Goal: Information Seeking & Learning: Check status

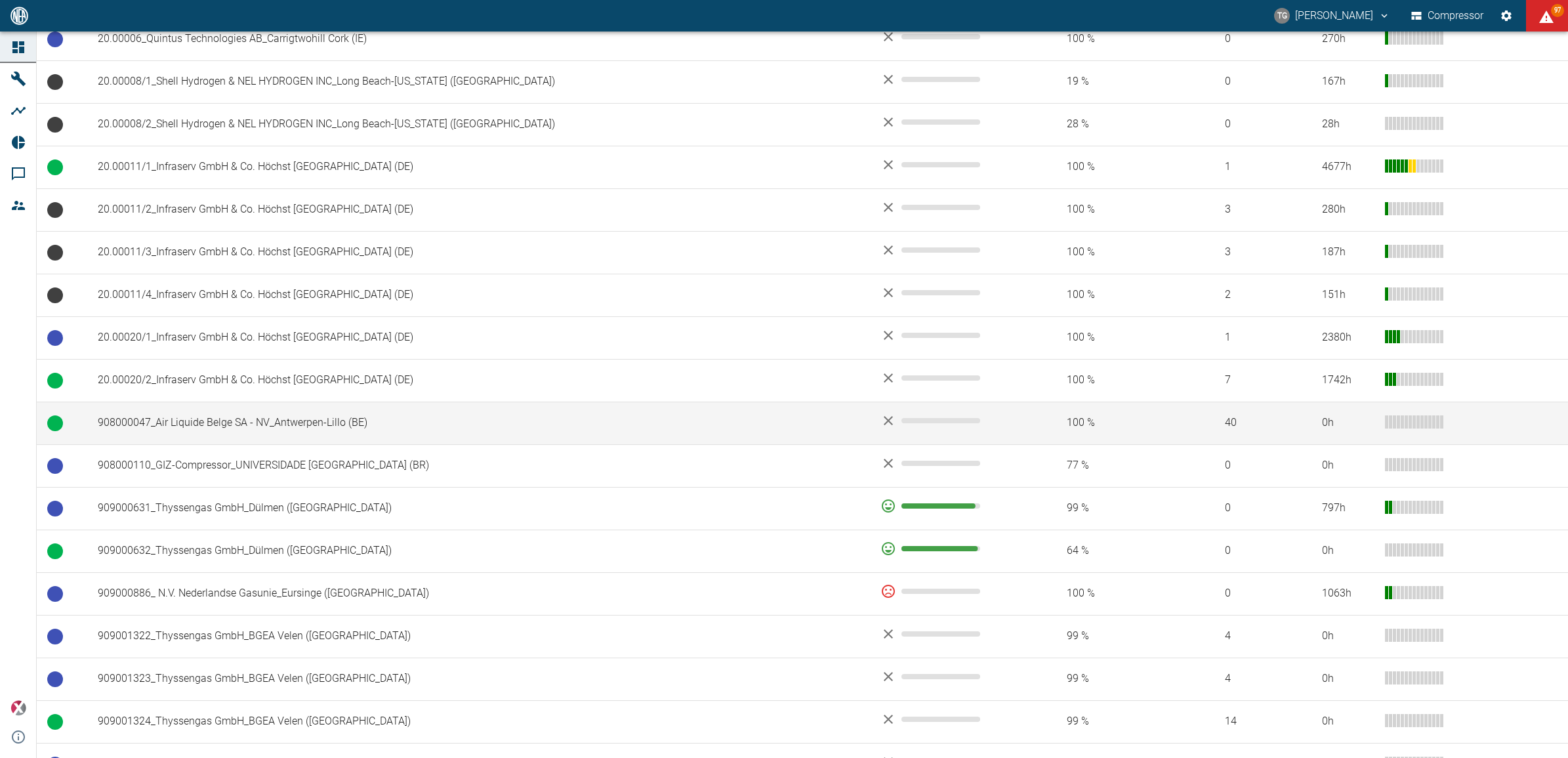
scroll to position [726, 0]
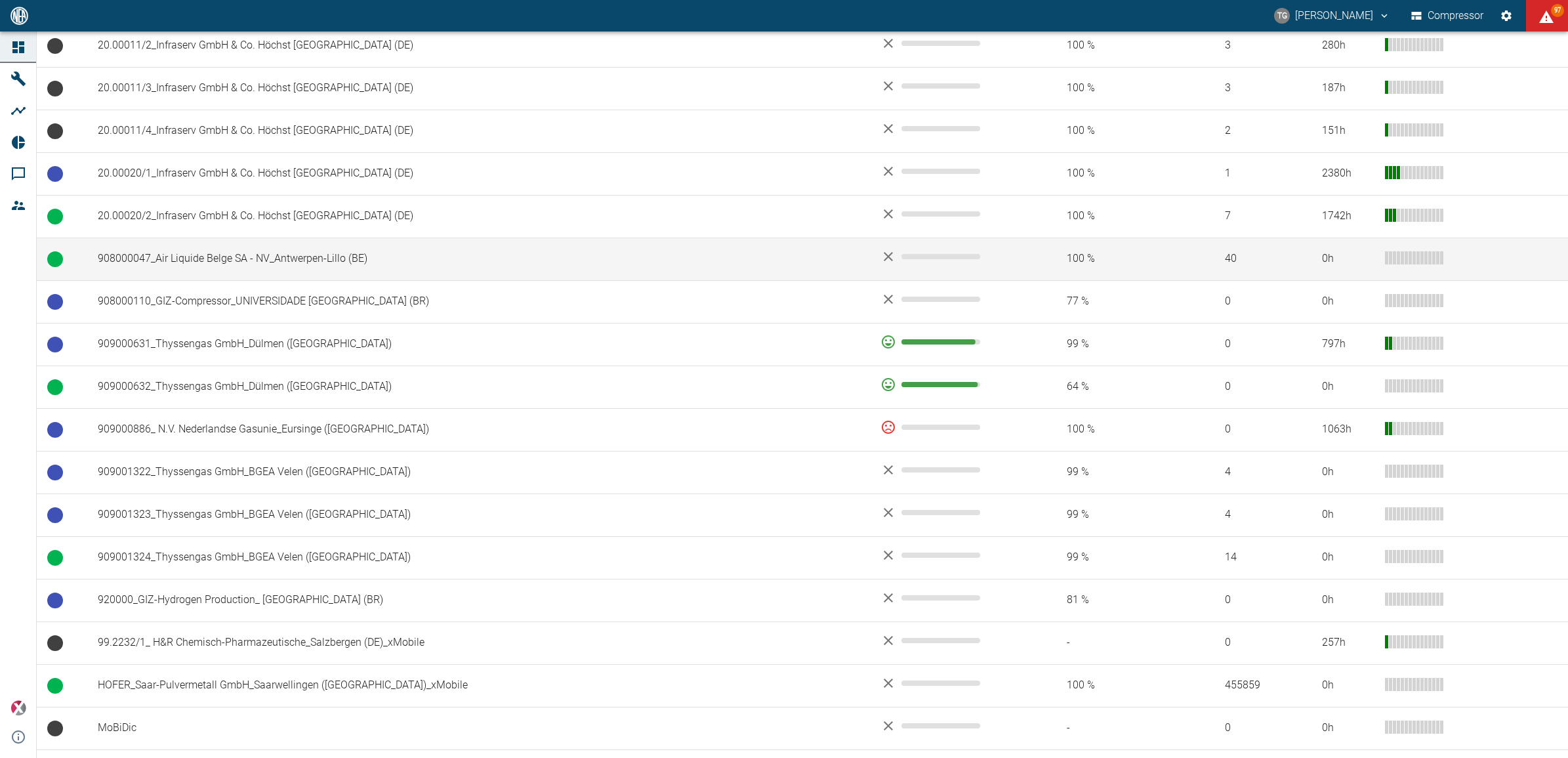
click at [201, 250] on td "908000047_Air Liquide Belge SA - NV_Antwerpen-Lillo (BE)" at bounding box center [478, 258] width 783 height 43
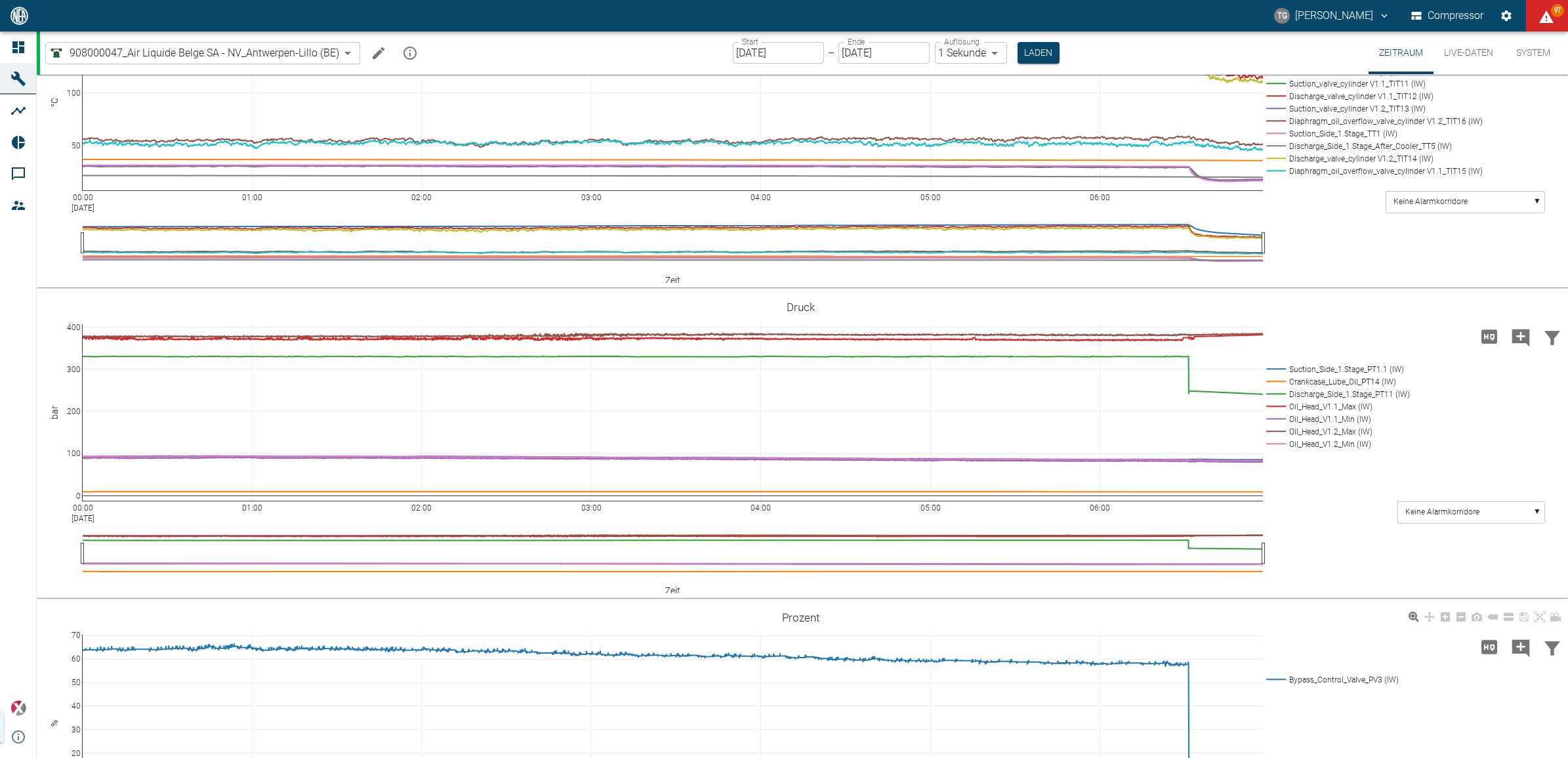
scroll to position [820, 0]
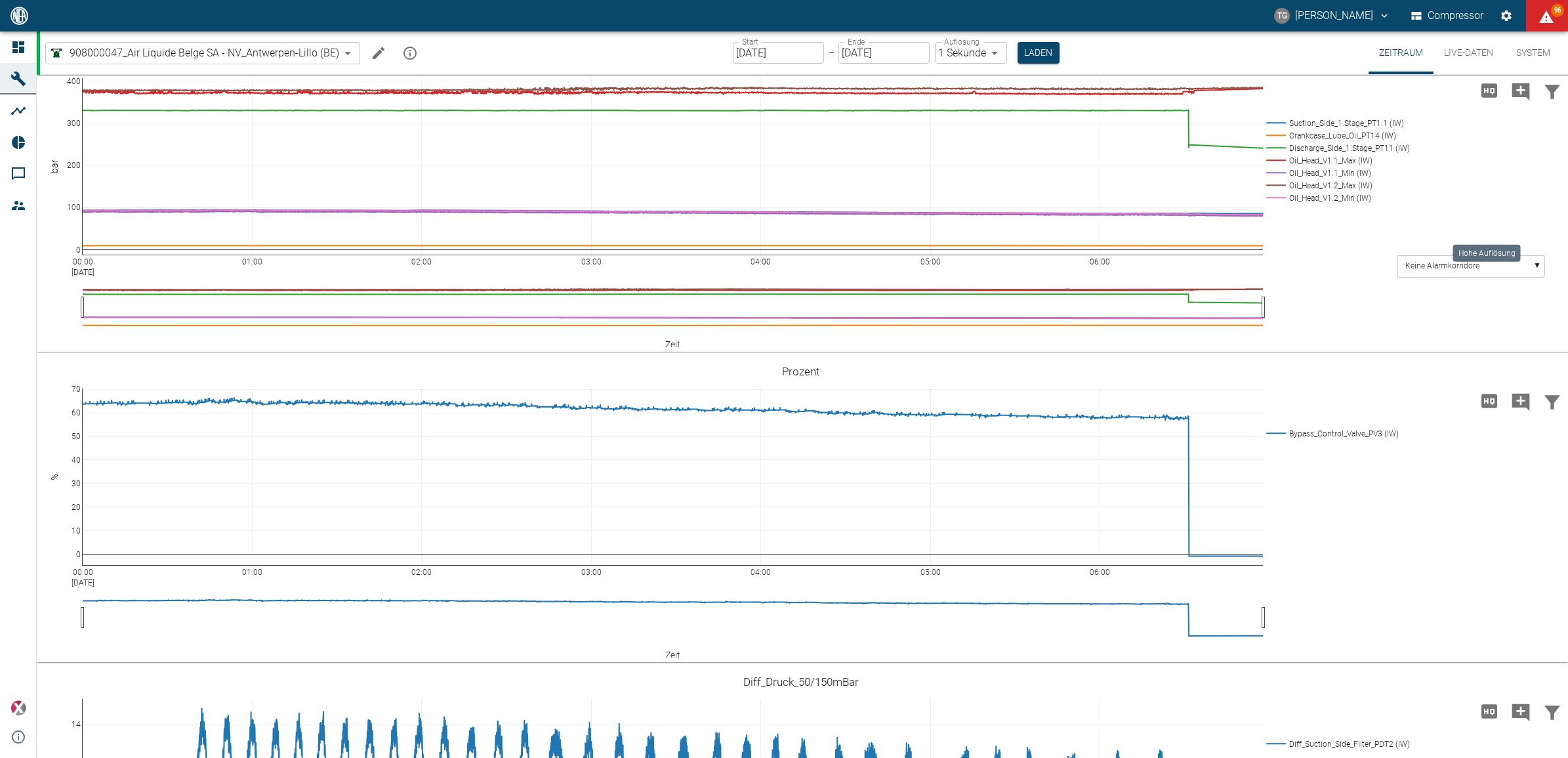
click at [1483, 101] on icon "Hohe Auflösung" at bounding box center [1489, 90] width 21 height 21
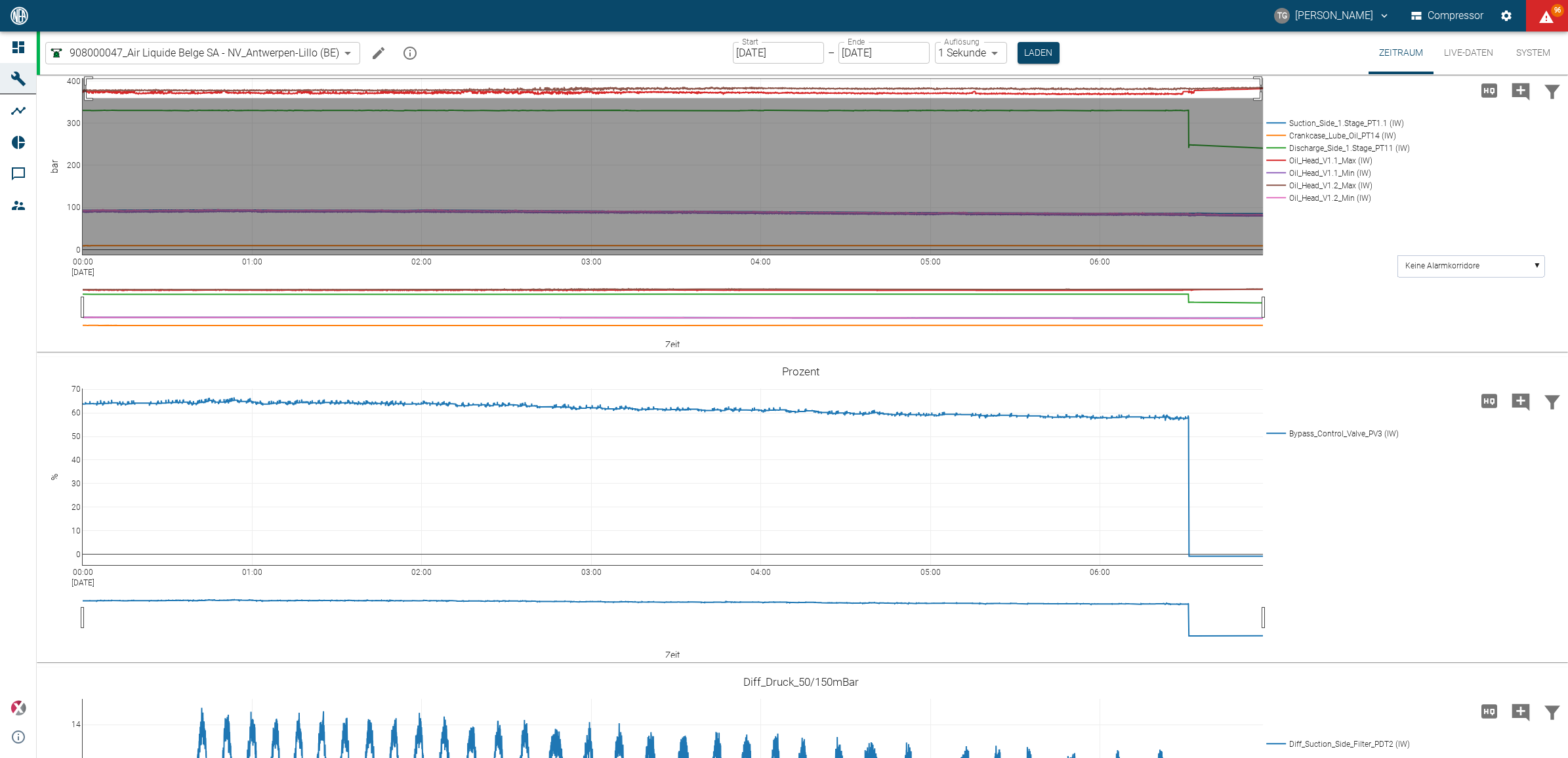
drag, startPoint x: 1260, startPoint y: 219, endPoint x: 87, endPoint y: 237, distance: 1173.1
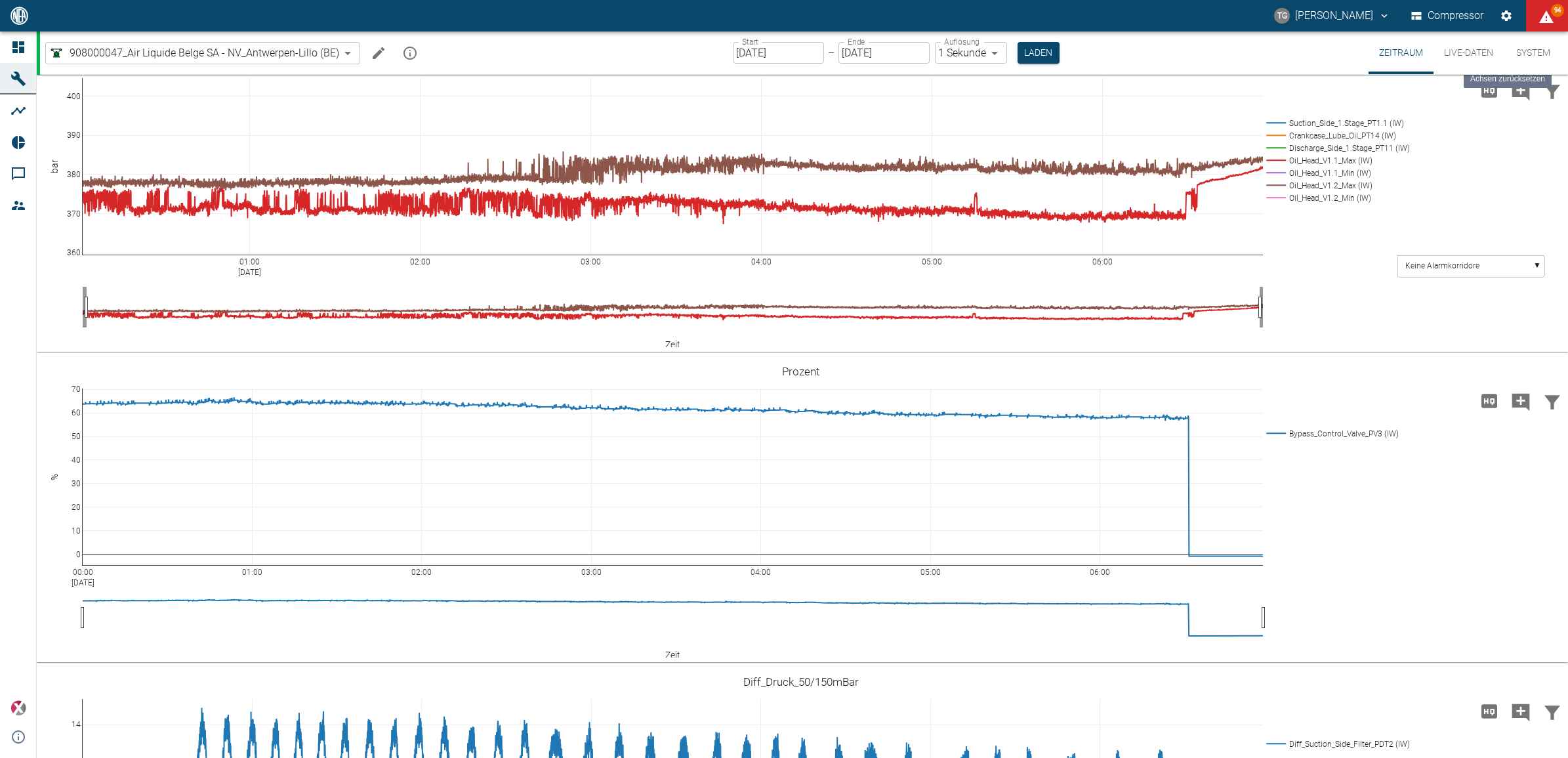
click at [1536, 66] on icon at bounding box center [1539, 60] width 11 height 11
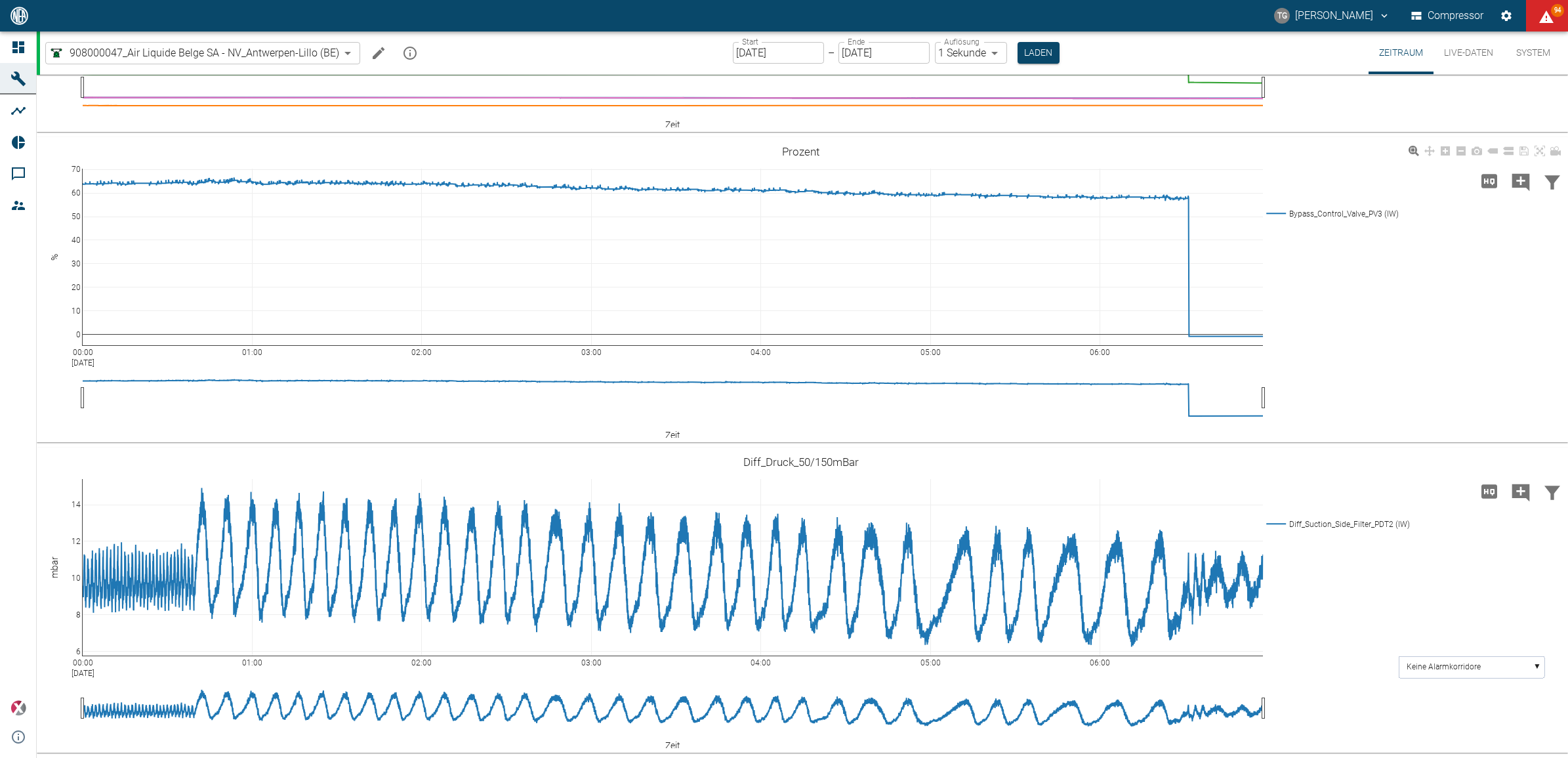
scroll to position [1178, 0]
click at [1489, 494] on icon "Hohe Auflösung" at bounding box center [1489, 491] width 16 height 14
click at [760, 50] on input "[DATE]" at bounding box center [778, 53] width 91 height 22
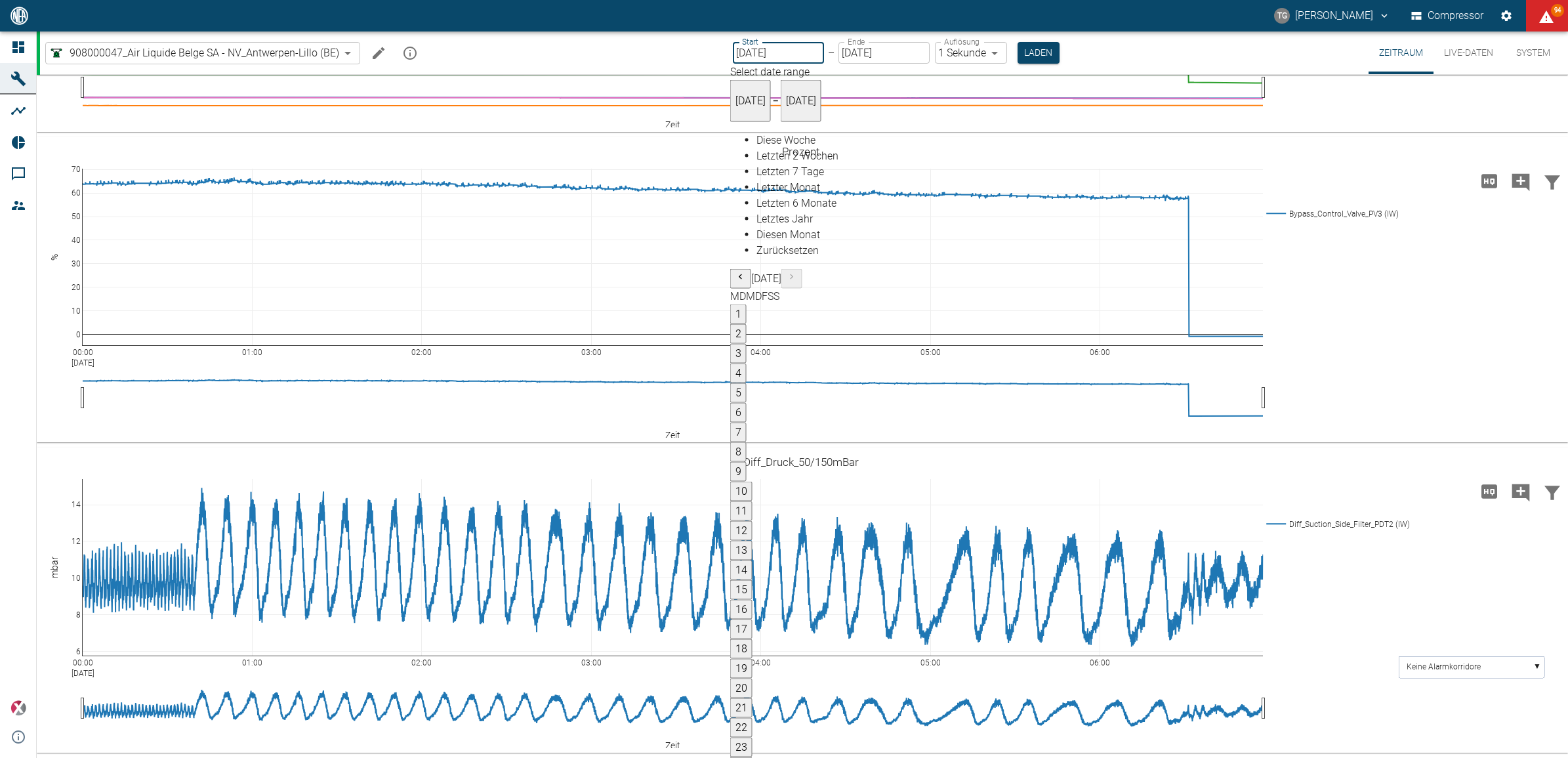
type input "01.09.2025"
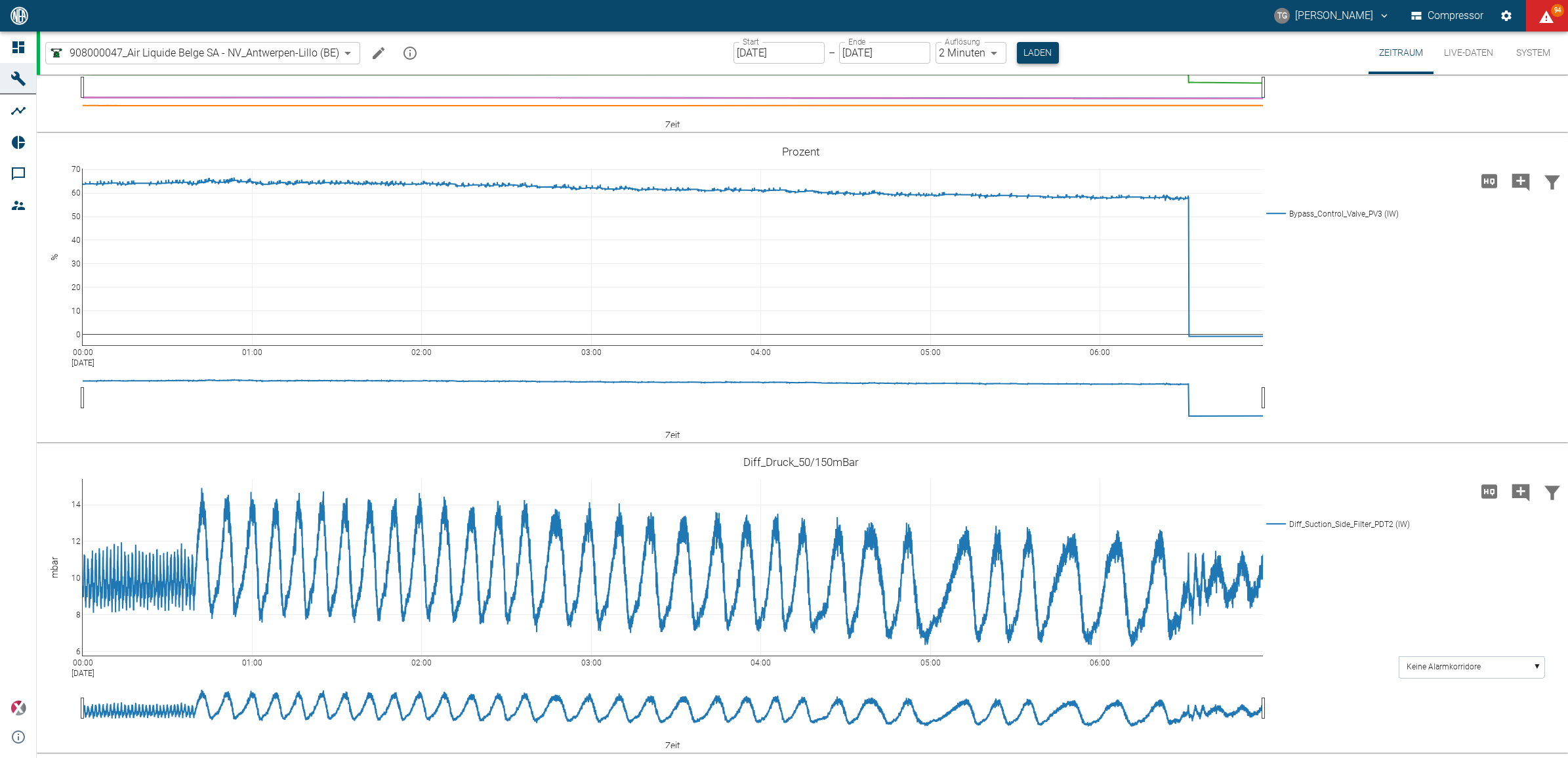
click at [1045, 53] on button "Laden" at bounding box center [1038, 53] width 42 height 22
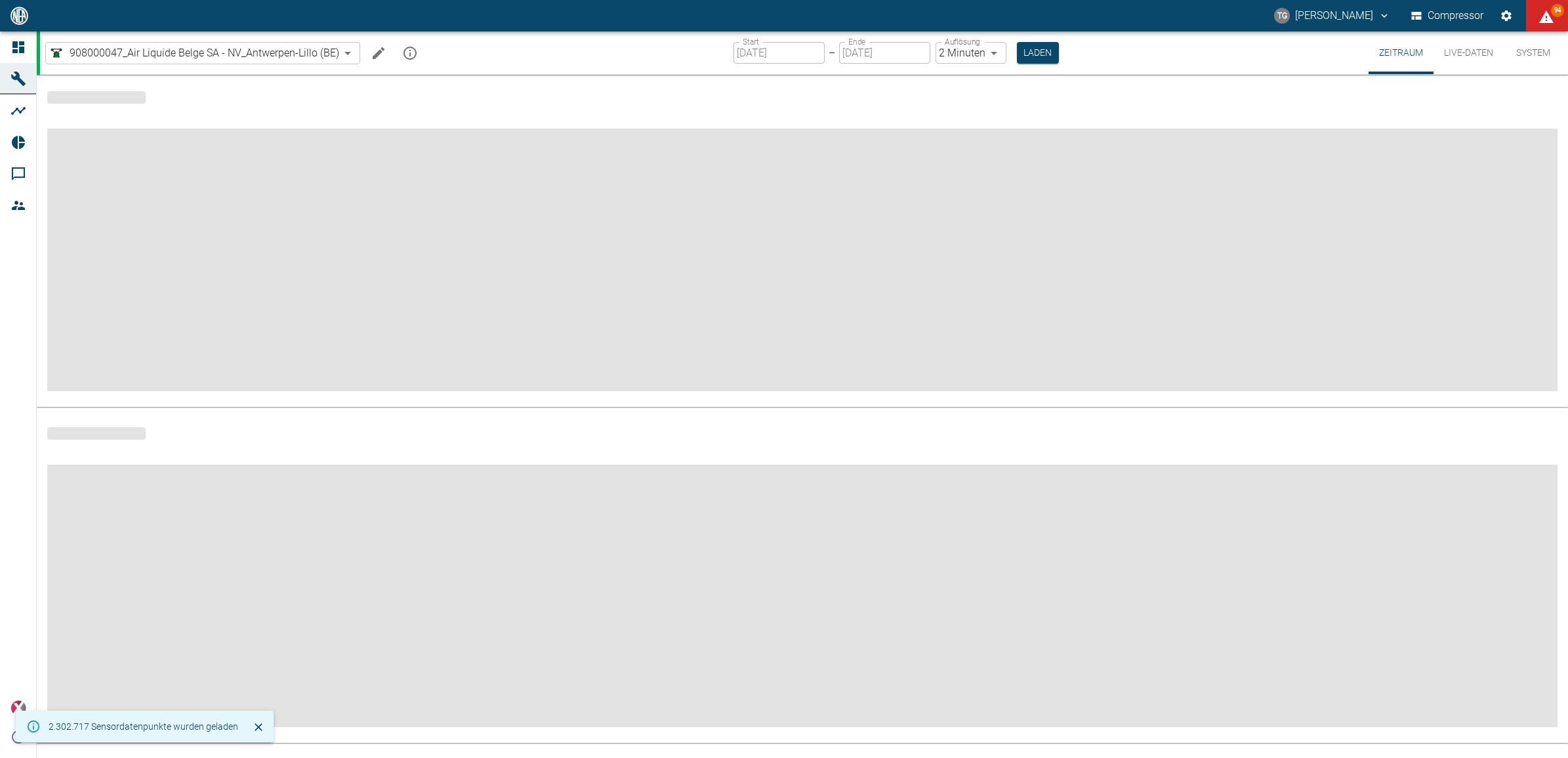
click at [949, 53] on body "TG Thomas Gregoir Compressor 94 Dashboard Maschinen Analysen Reports Kommentare…" at bounding box center [784, 379] width 1568 height 758
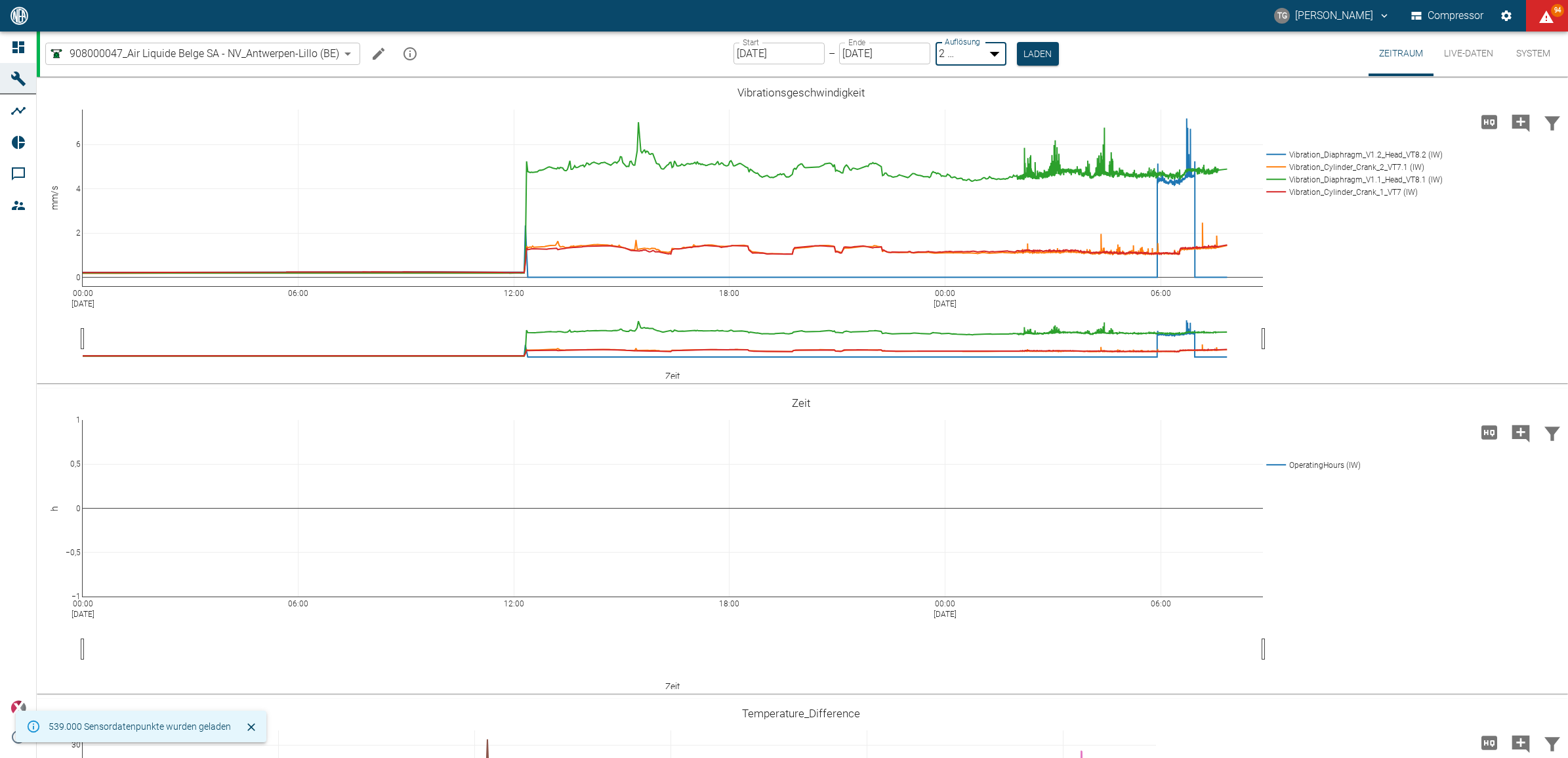
type input "1sec"
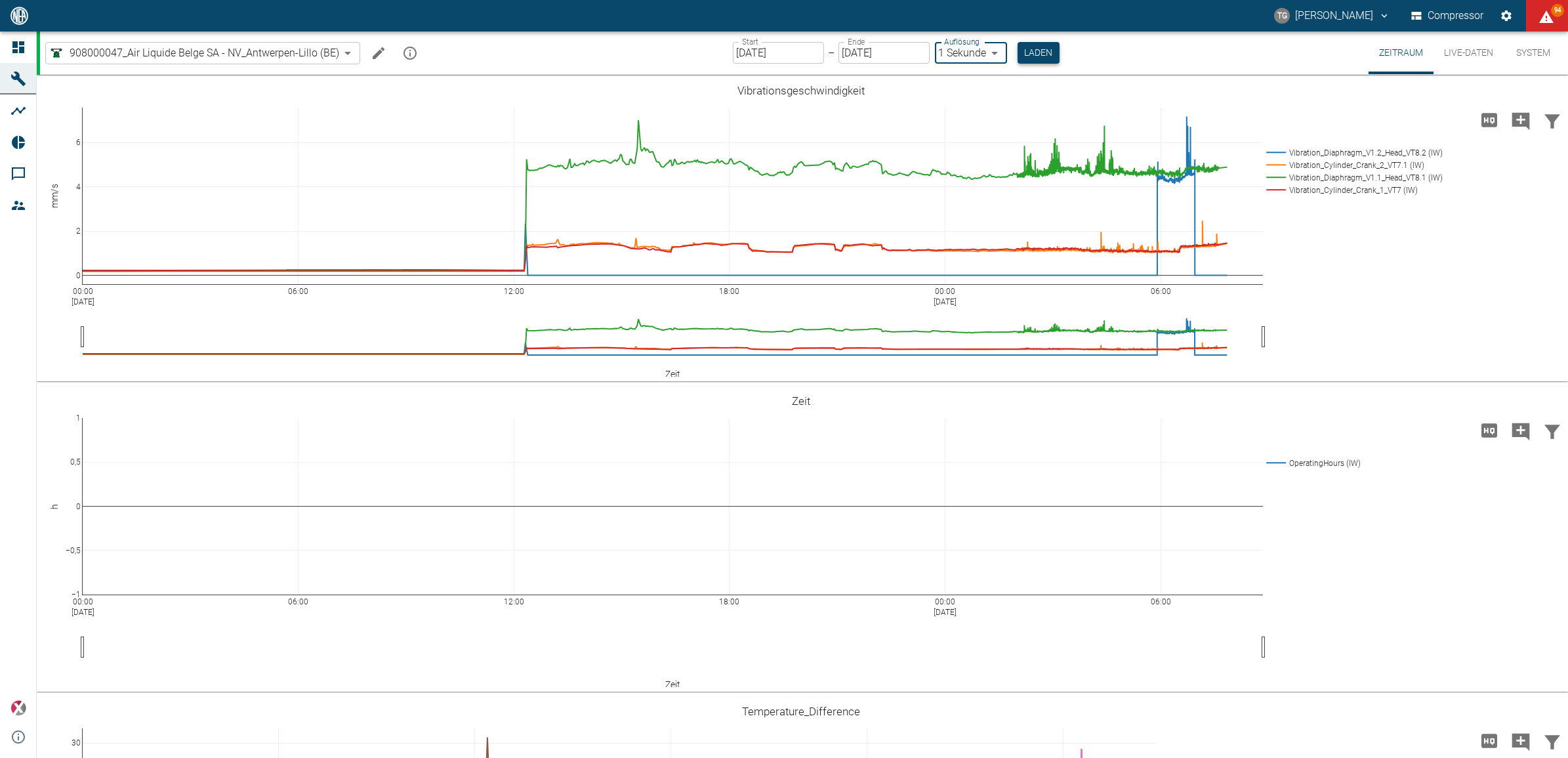
click at [1025, 53] on button "Laden" at bounding box center [1038, 53] width 42 height 22
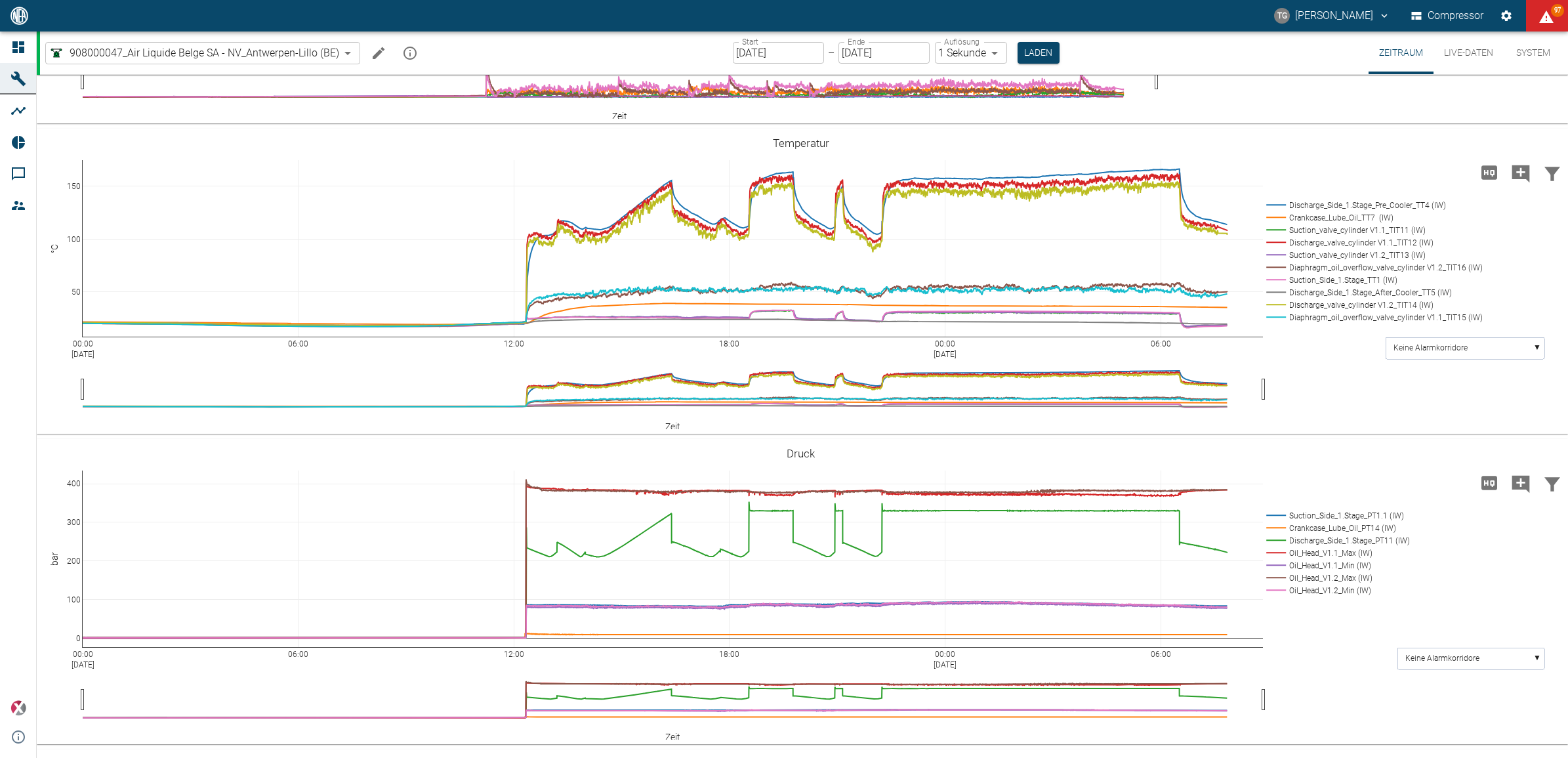
scroll to position [902, 0]
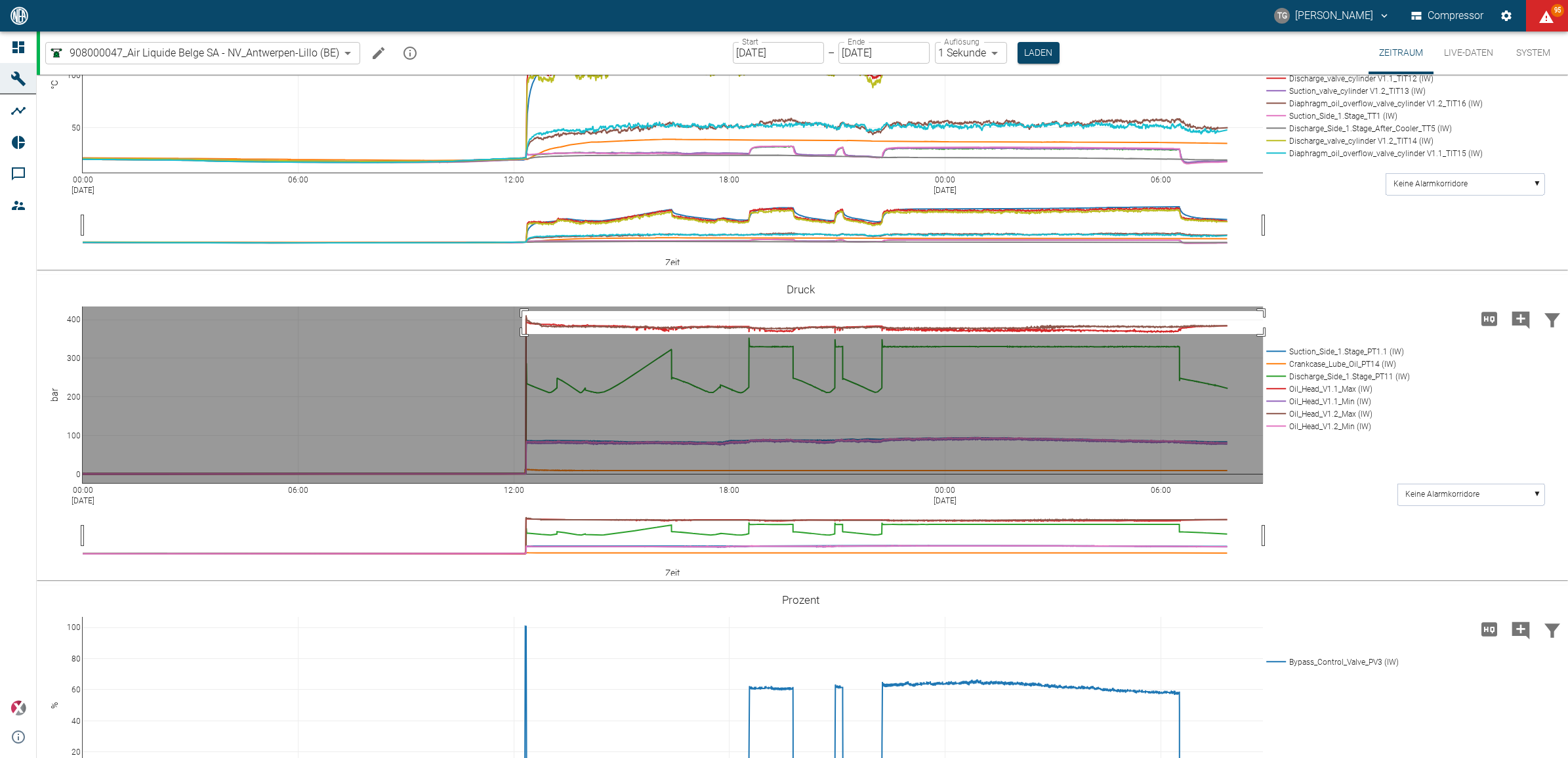
drag, startPoint x: 522, startPoint y: 450, endPoint x: 1294, endPoint y: 473, distance: 772.3
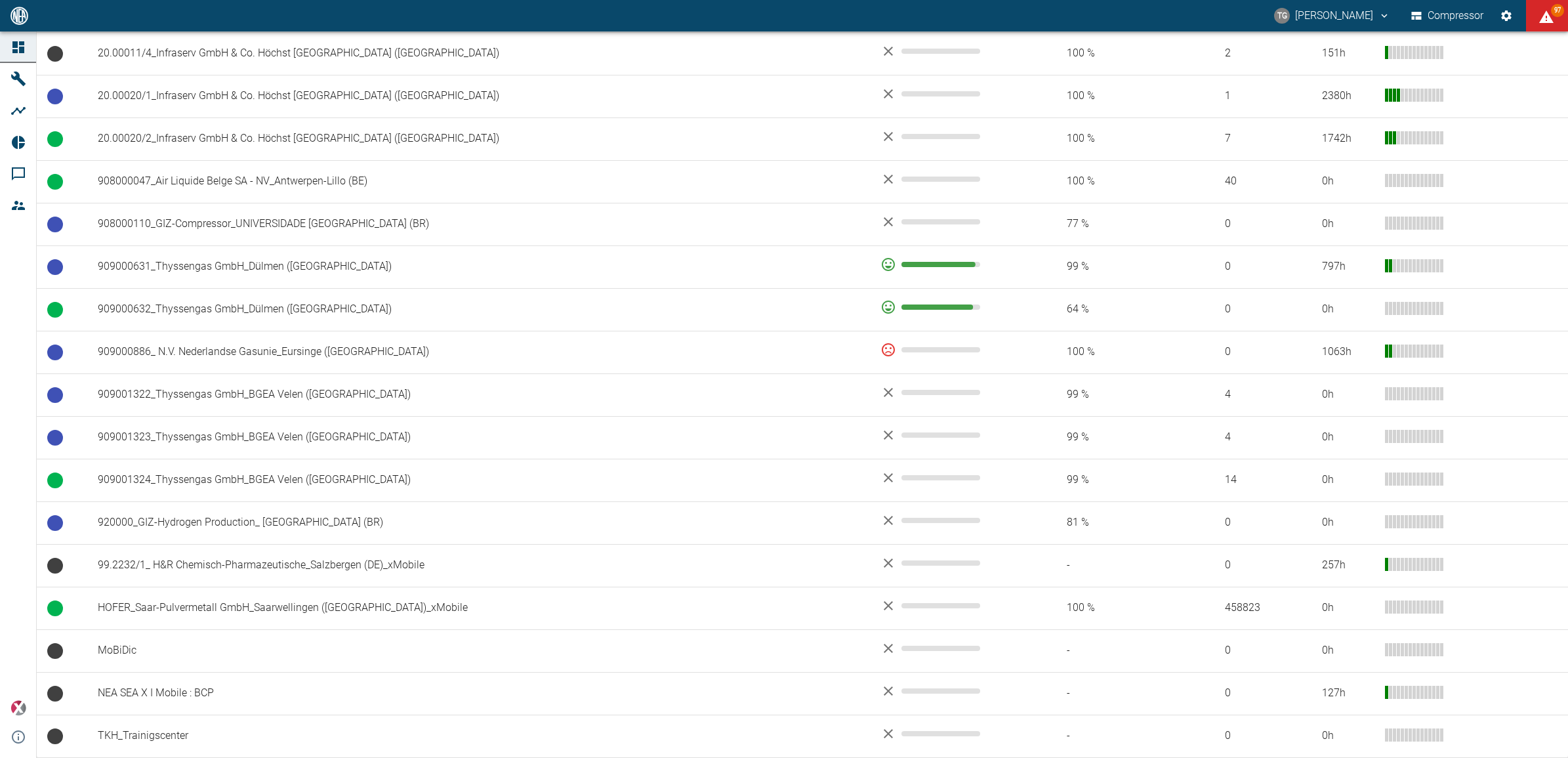
scroll to position [807, 0]
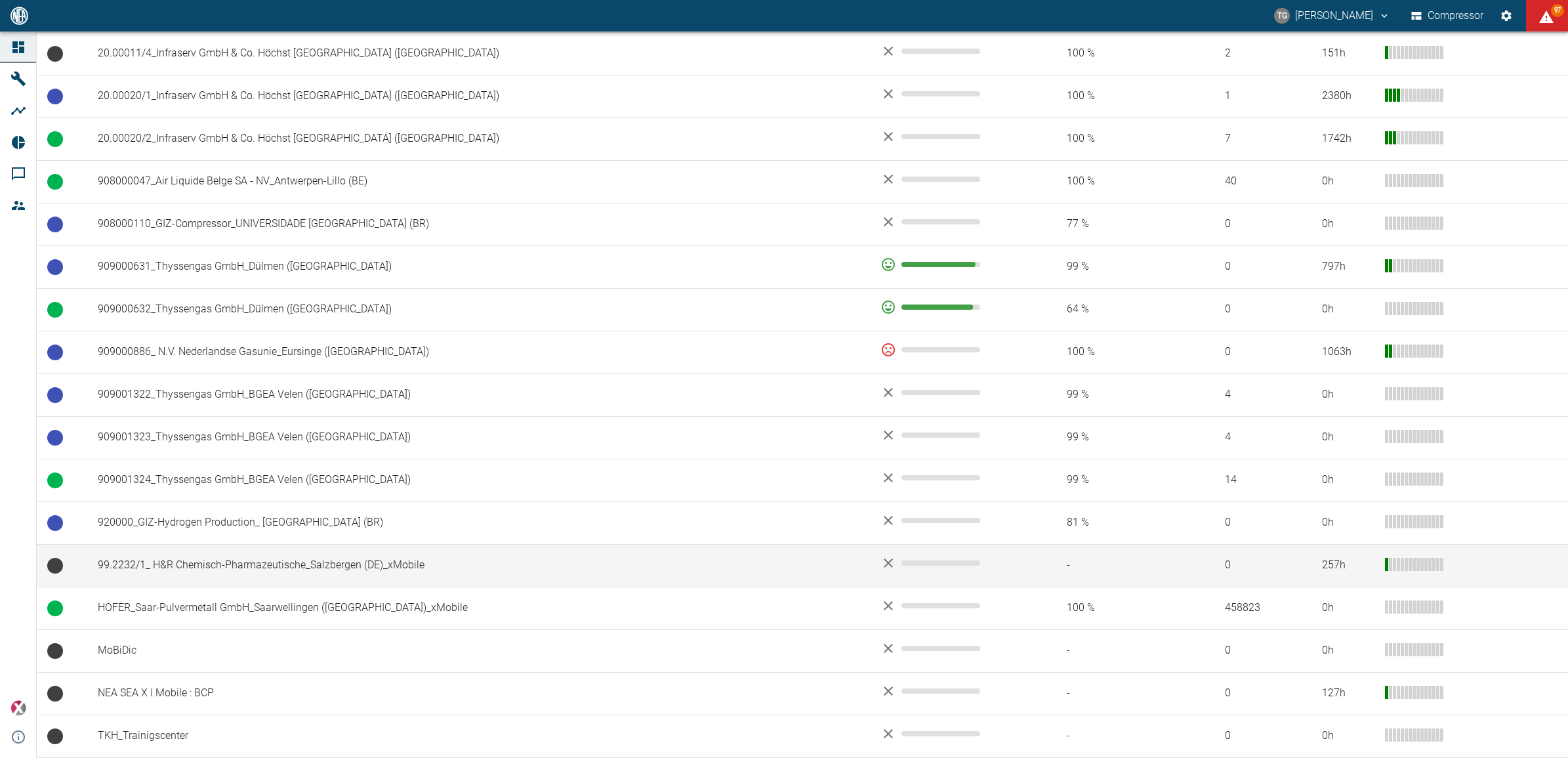
click at [294, 558] on td "99.2232/1_ H&R Chemisch-Pharmazeutische_Salzbergen (DE)_xMobile" at bounding box center [478, 565] width 783 height 43
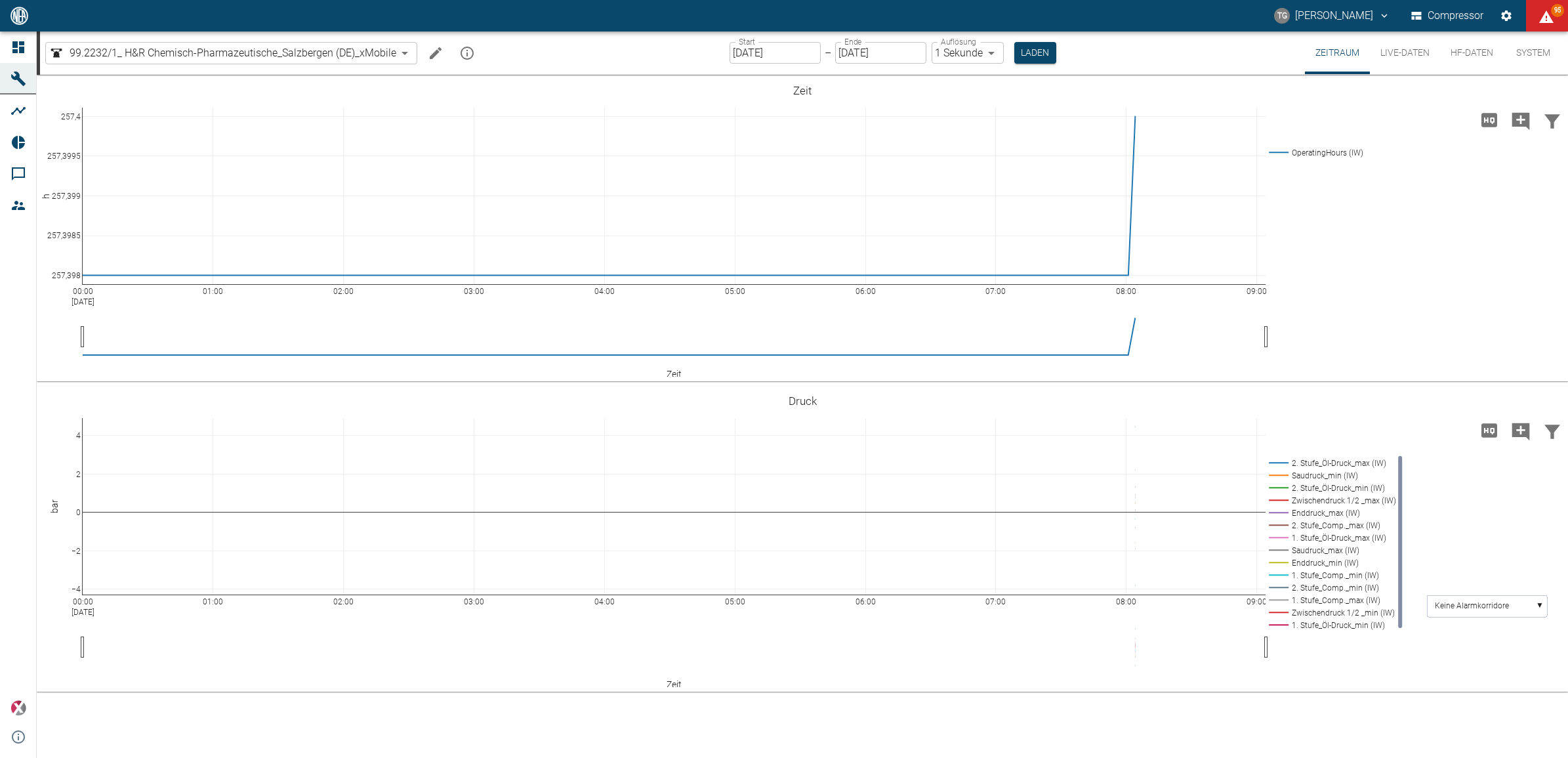
click at [1411, 51] on button "Live-Daten" at bounding box center [1404, 53] width 70 height 43
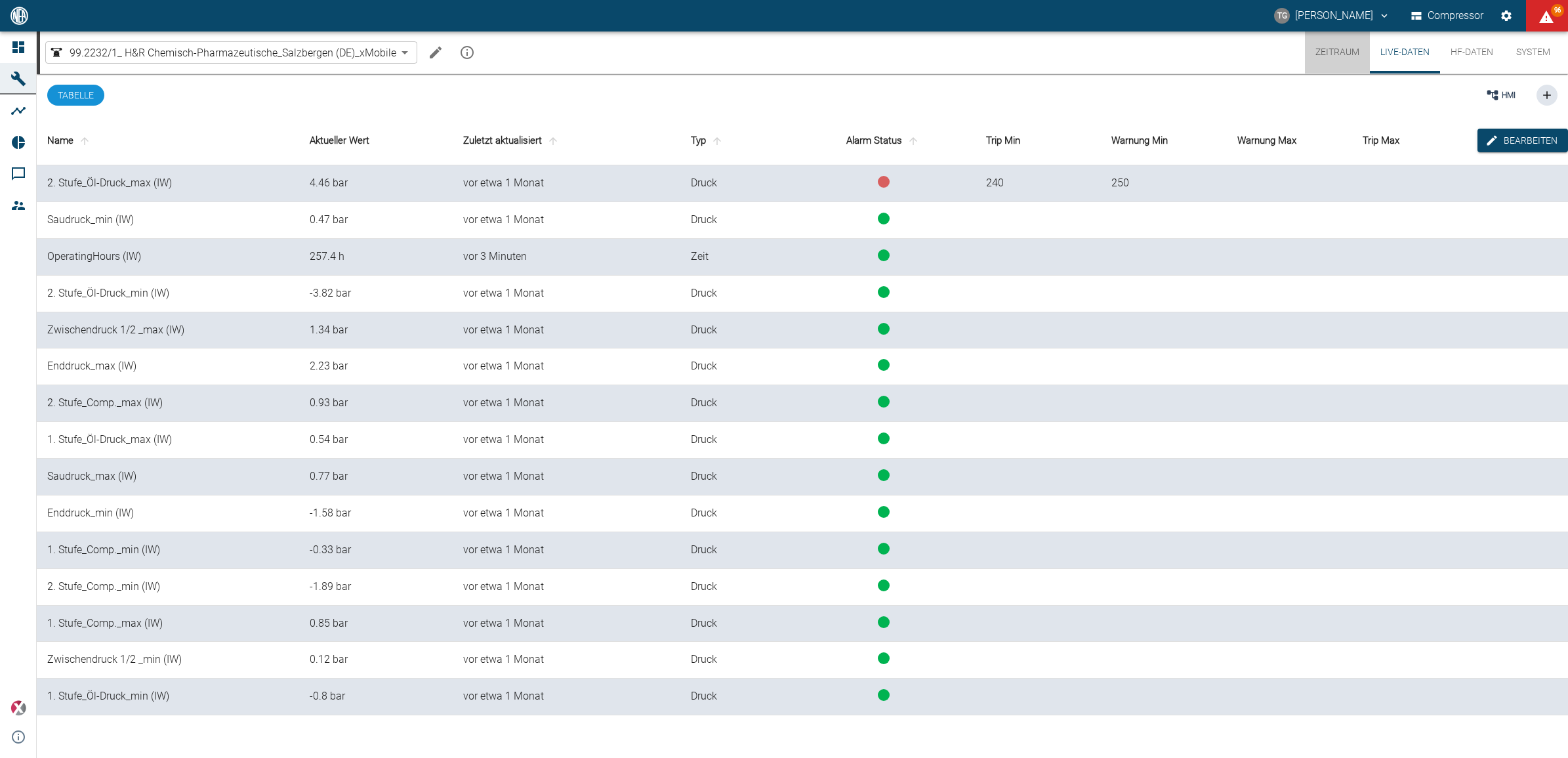
click at [1328, 53] on button "Zeitraum" at bounding box center [1337, 53] width 65 height 42
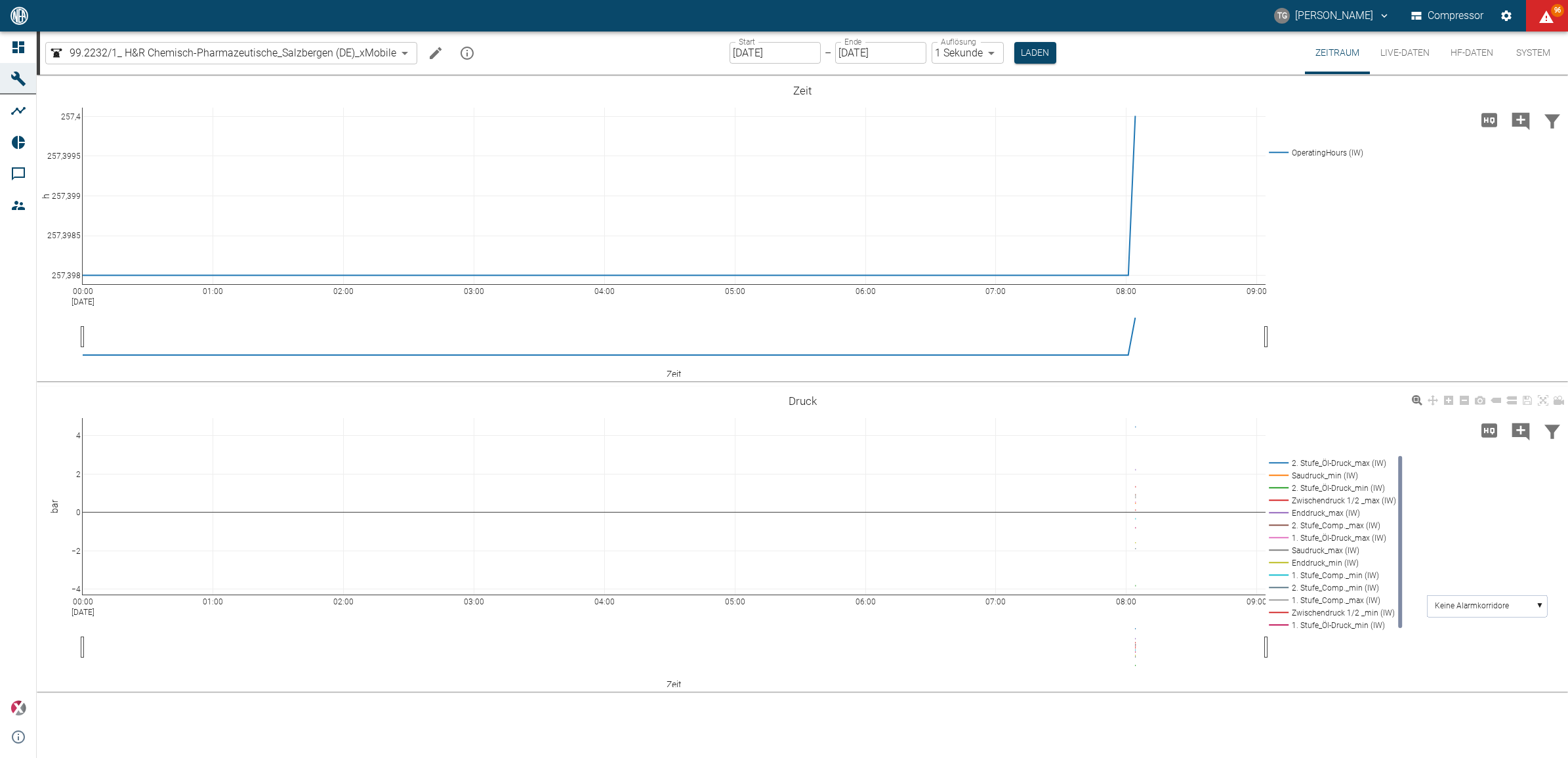
click at [1346, 683] on div "00:00 Sep 2, 2025 01:00 02:00 03:00 04:00 05:00 06:00 07:00 08:00 09:00 −4 −2 0…" at bounding box center [802, 539] width 1531 height 295
click at [1443, 651] on div "00:00 Sep 2, 2025 01:00 02:00 03:00 04:00 05:00 06:00 07:00 08:00 09:00 −4 −2 0…" at bounding box center [802, 539] width 1531 height 295
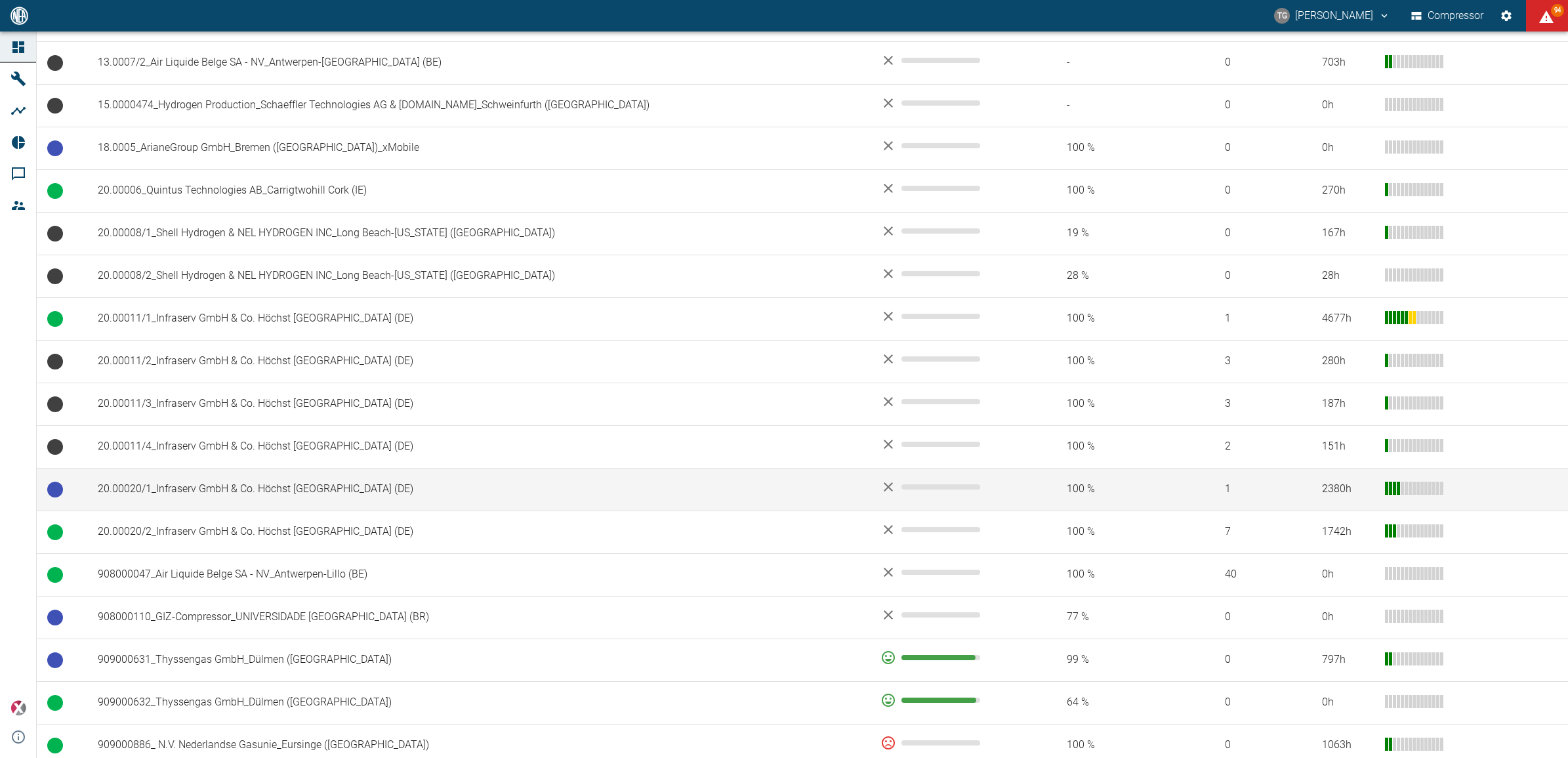
scroll to position [807, 0]
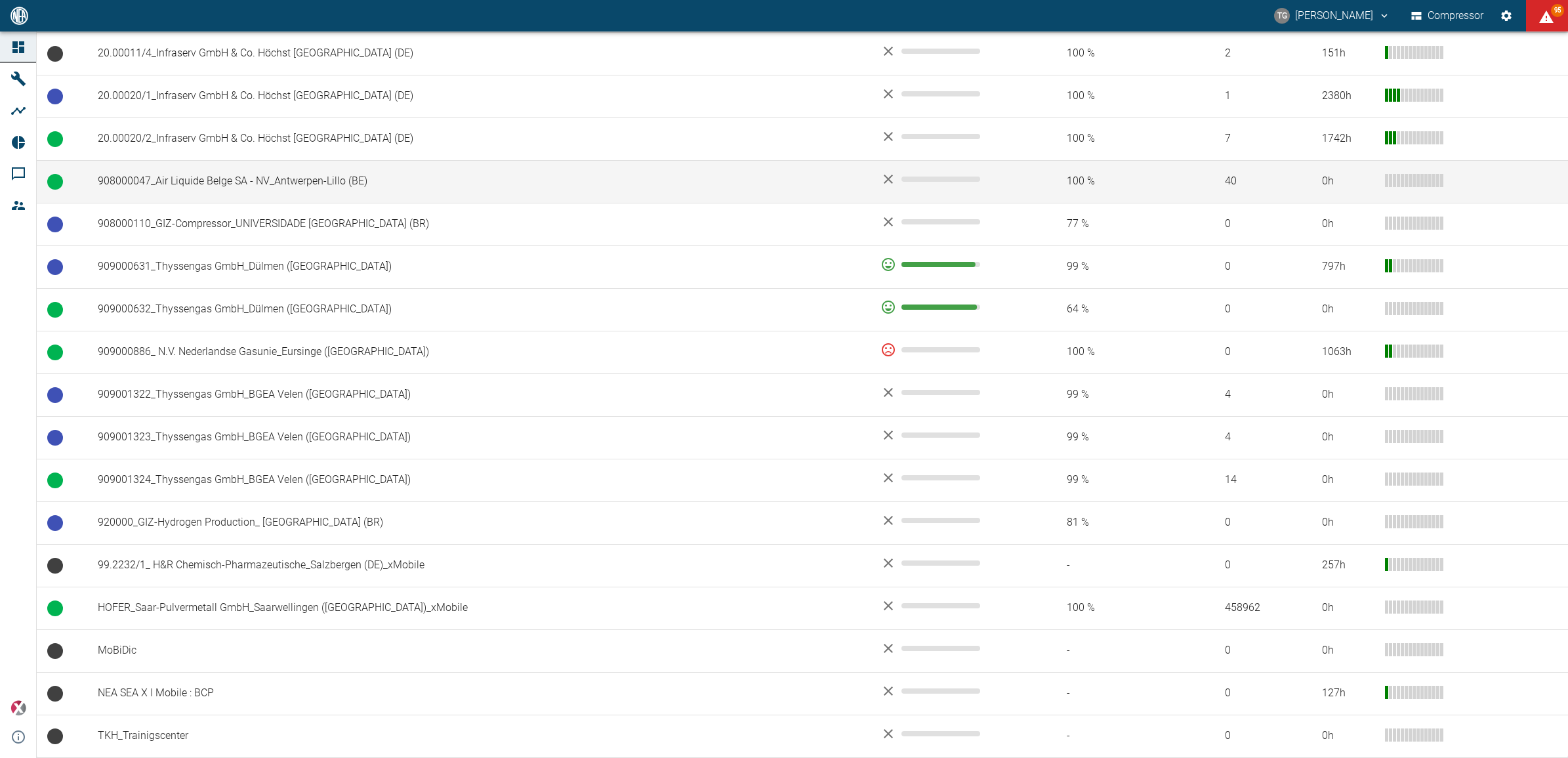
click at [145, 182] on td "908000047_Air Liquide Belge SA - NV_Antwerpen-Lillo (BE)" at bounding box center [478, 181] width 783 height 43
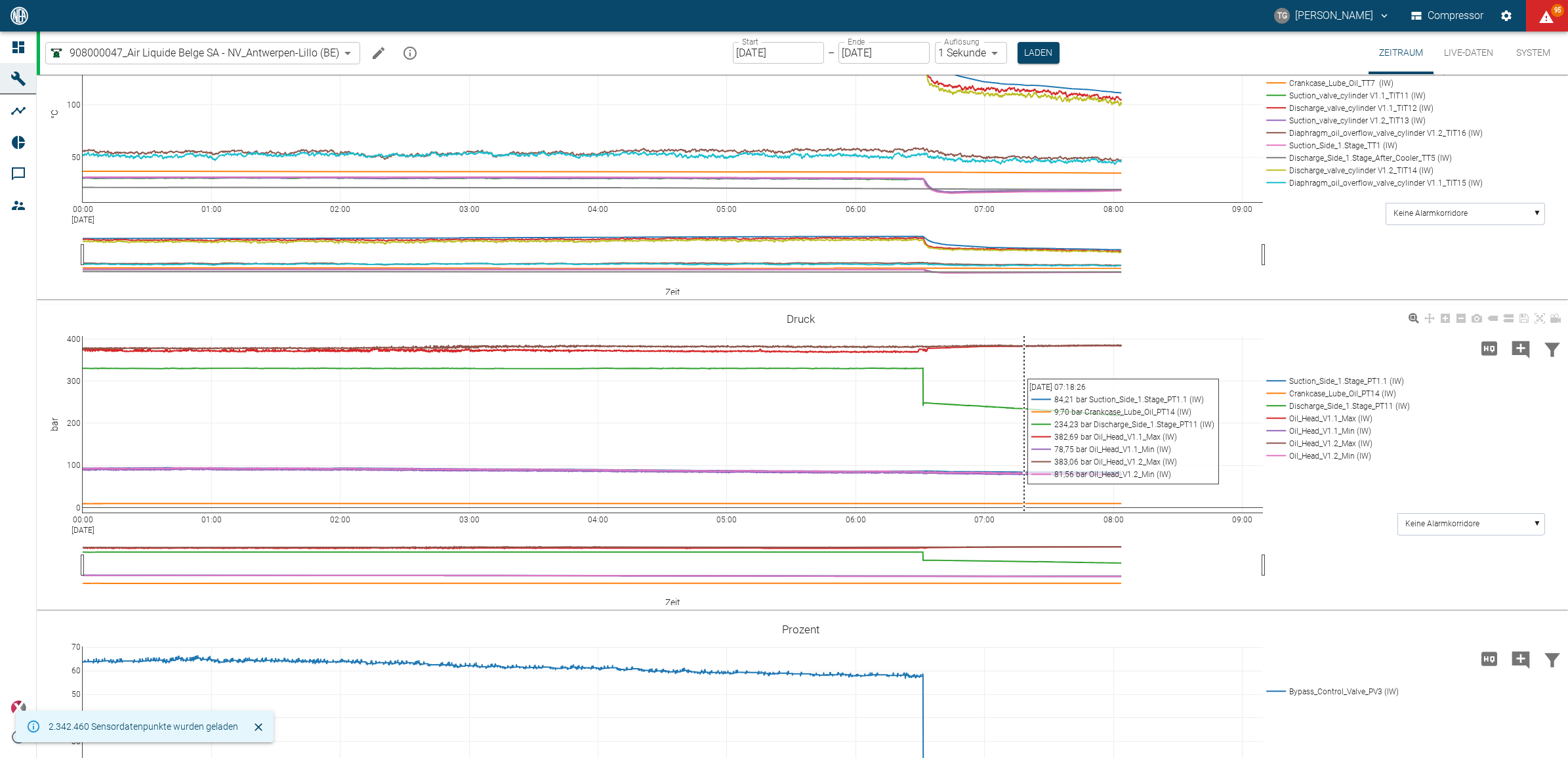
scroll to position [574, 0]
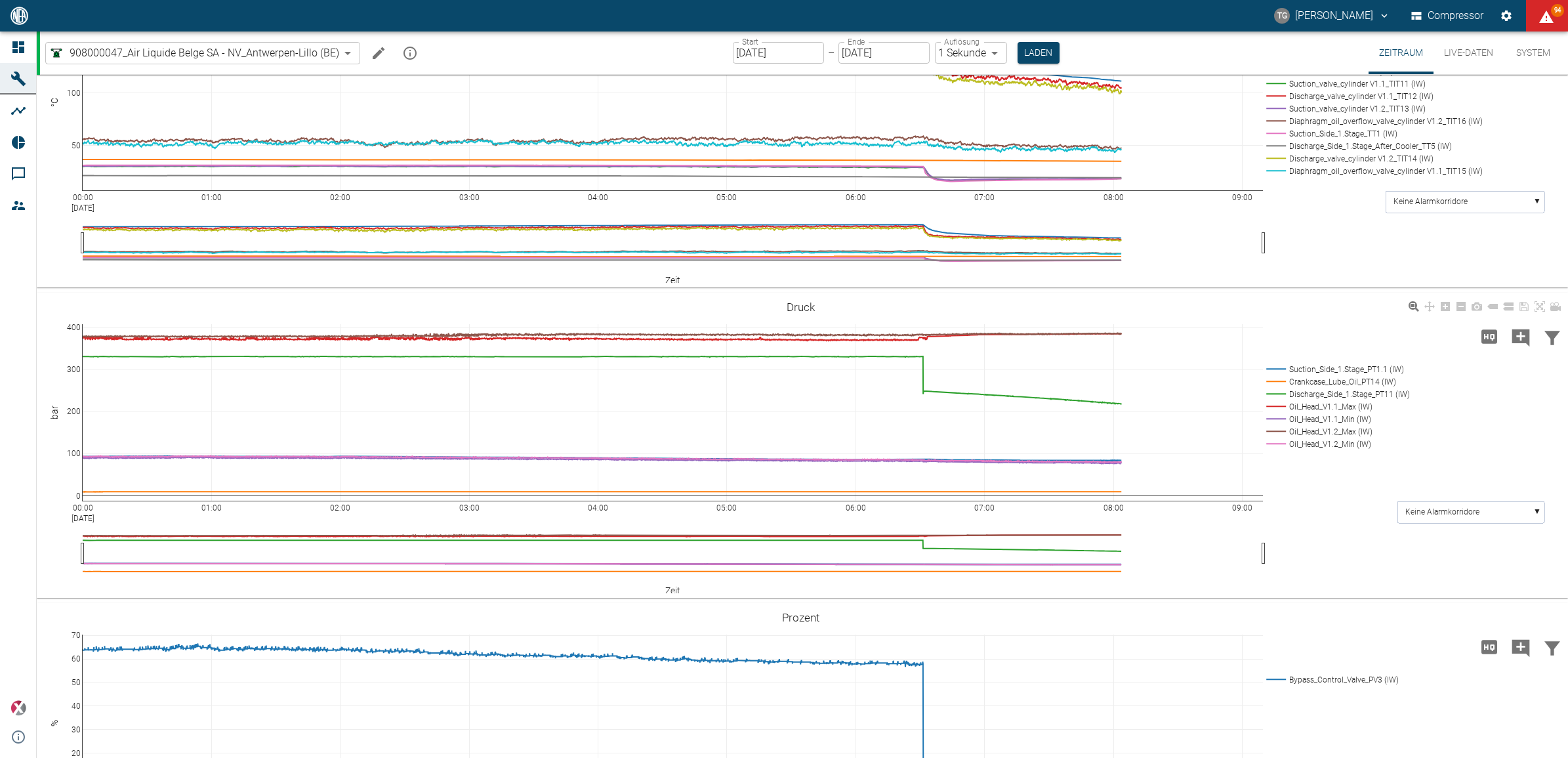
click at [1279, 413] on rect at bounding box center [1336, 406] width 146 height 13
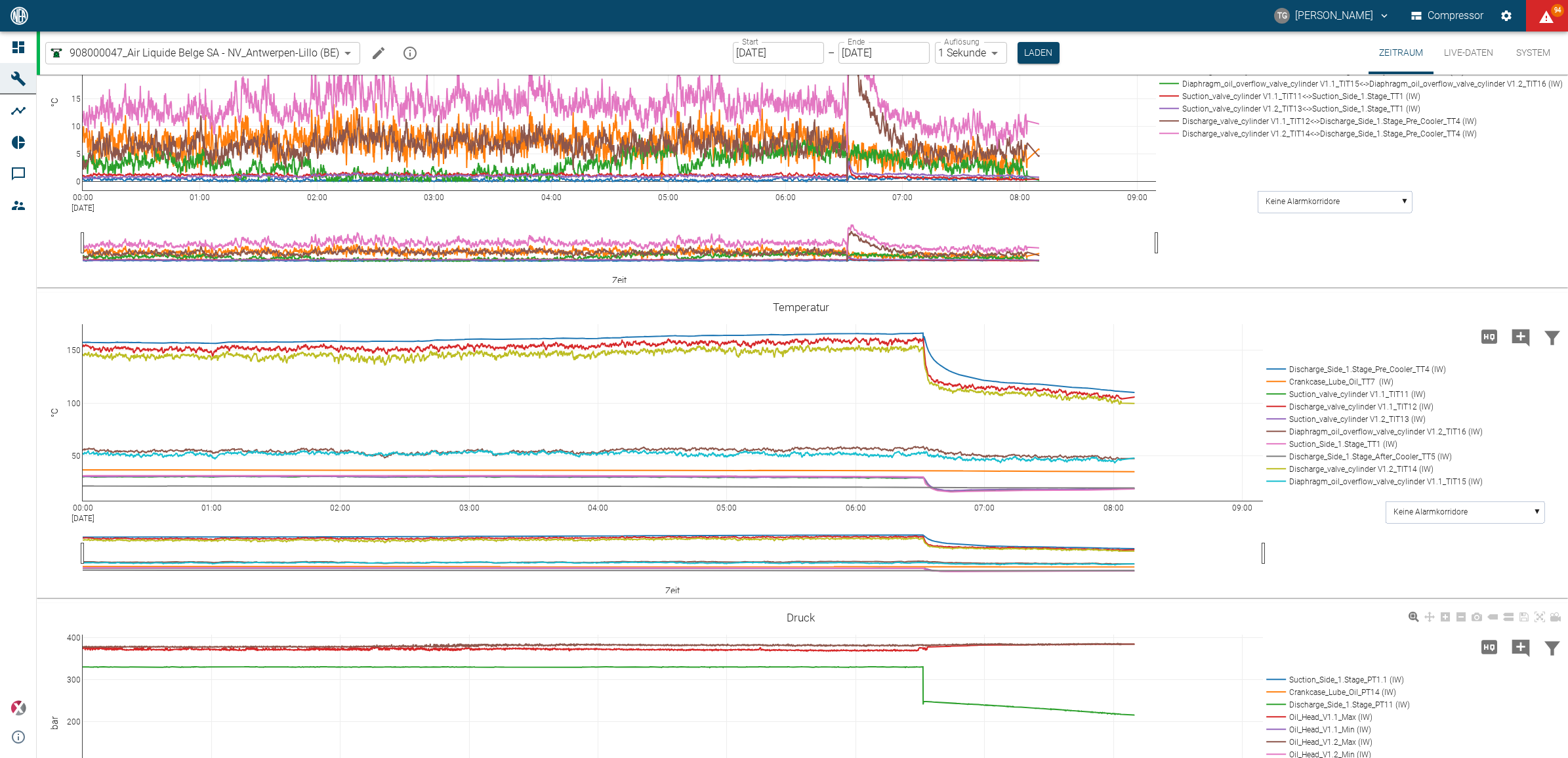
scroll to position [884, 0]
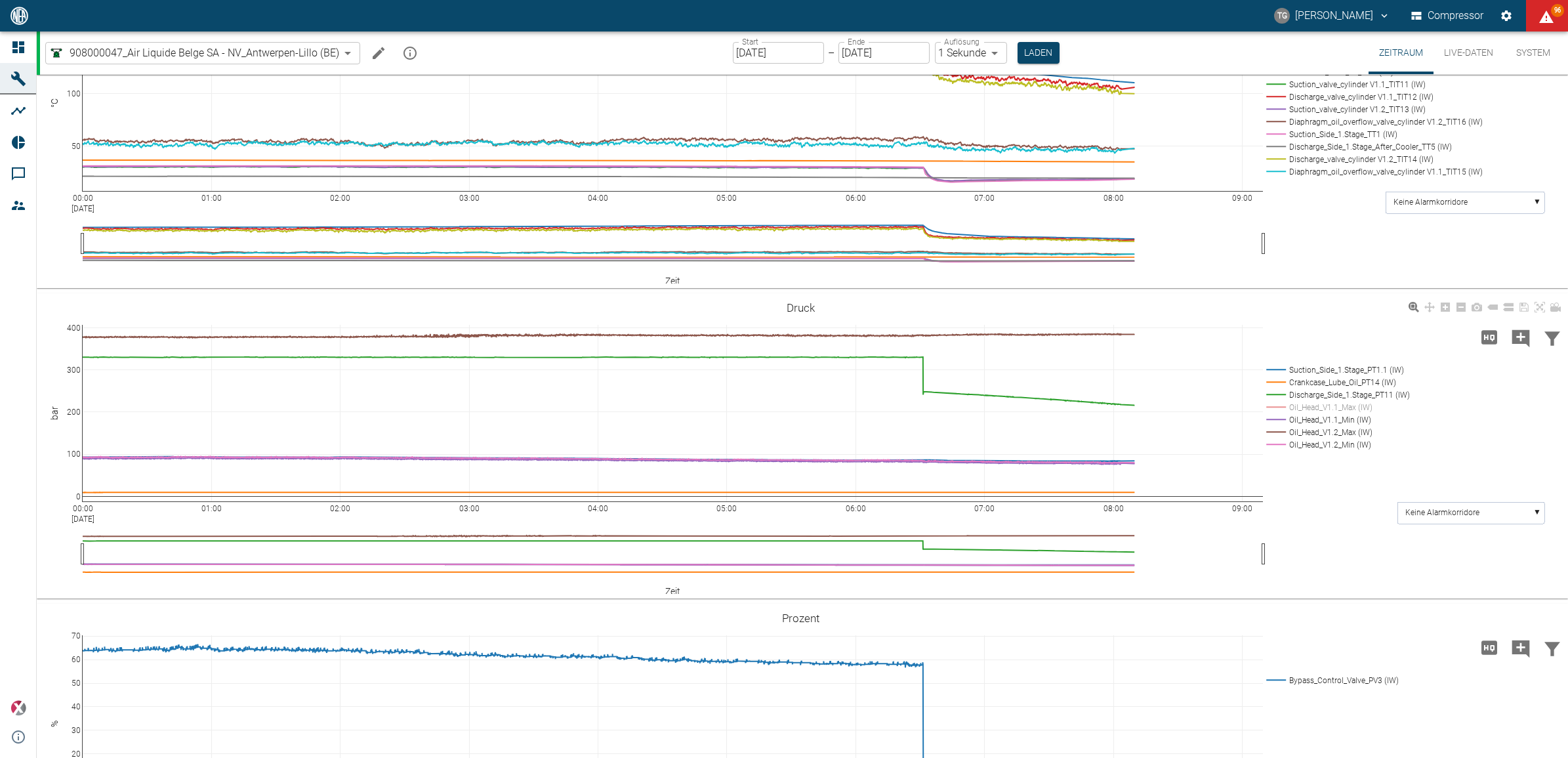
click at [1331, 594] on div "00:00 Sep 2, 2025 01:00 02:00 03:00 04:00 05:00 06:00 07:00 08:00 09:00 0 100 2…" at bounding box center [801, 446] width 1528 height 295
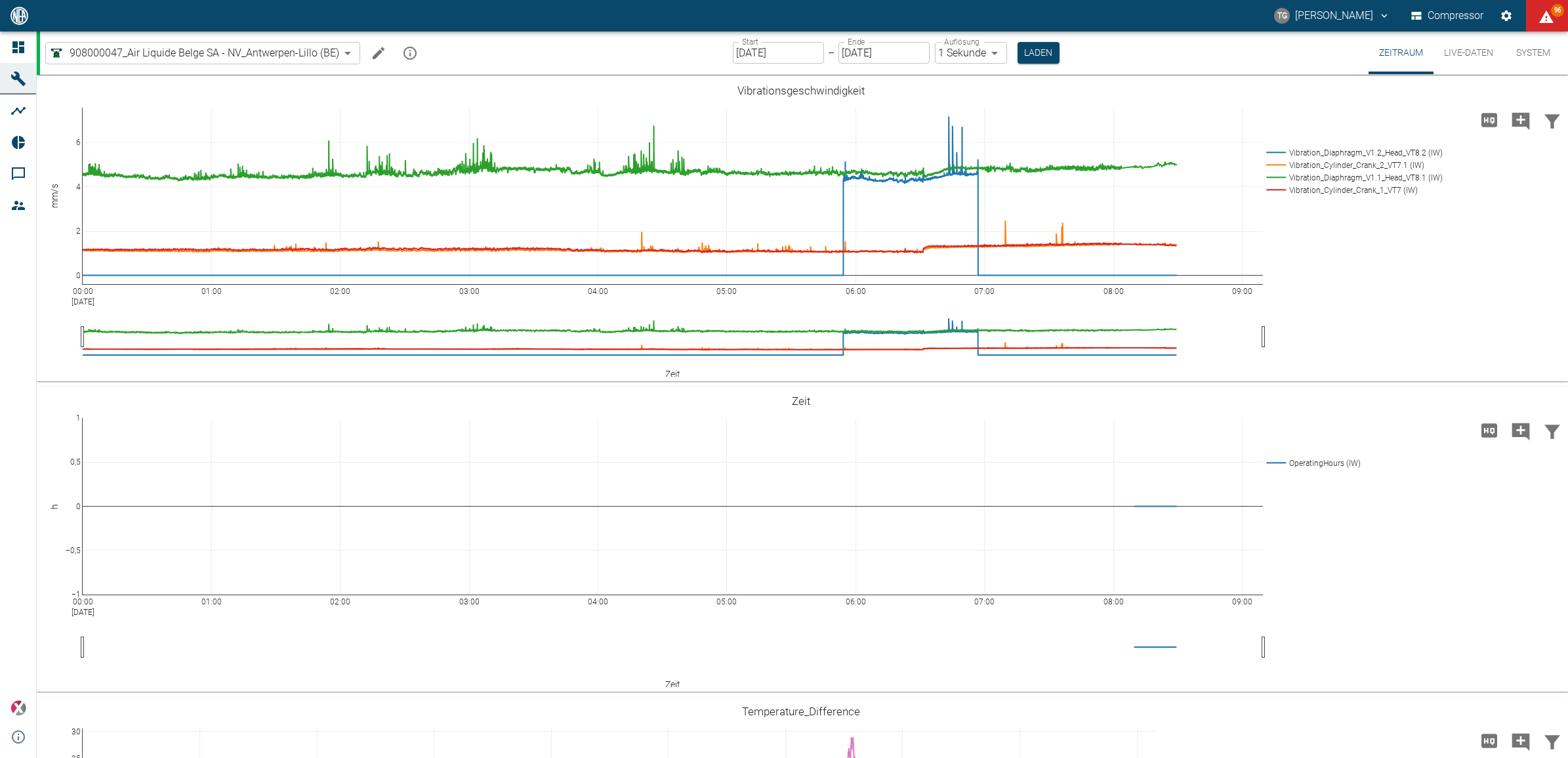
scroll to position [884, 0]
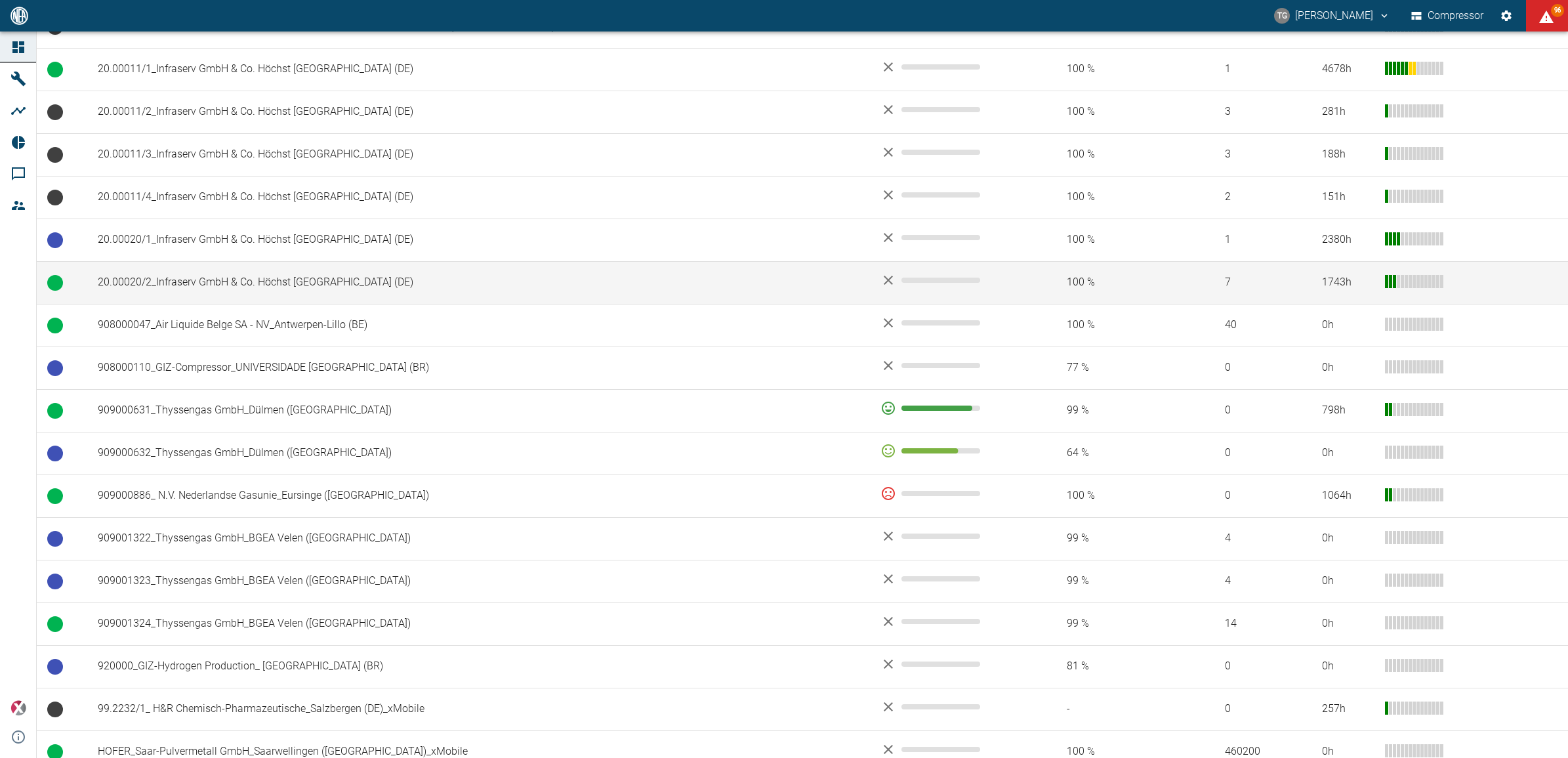
scroll to position [807, 0]
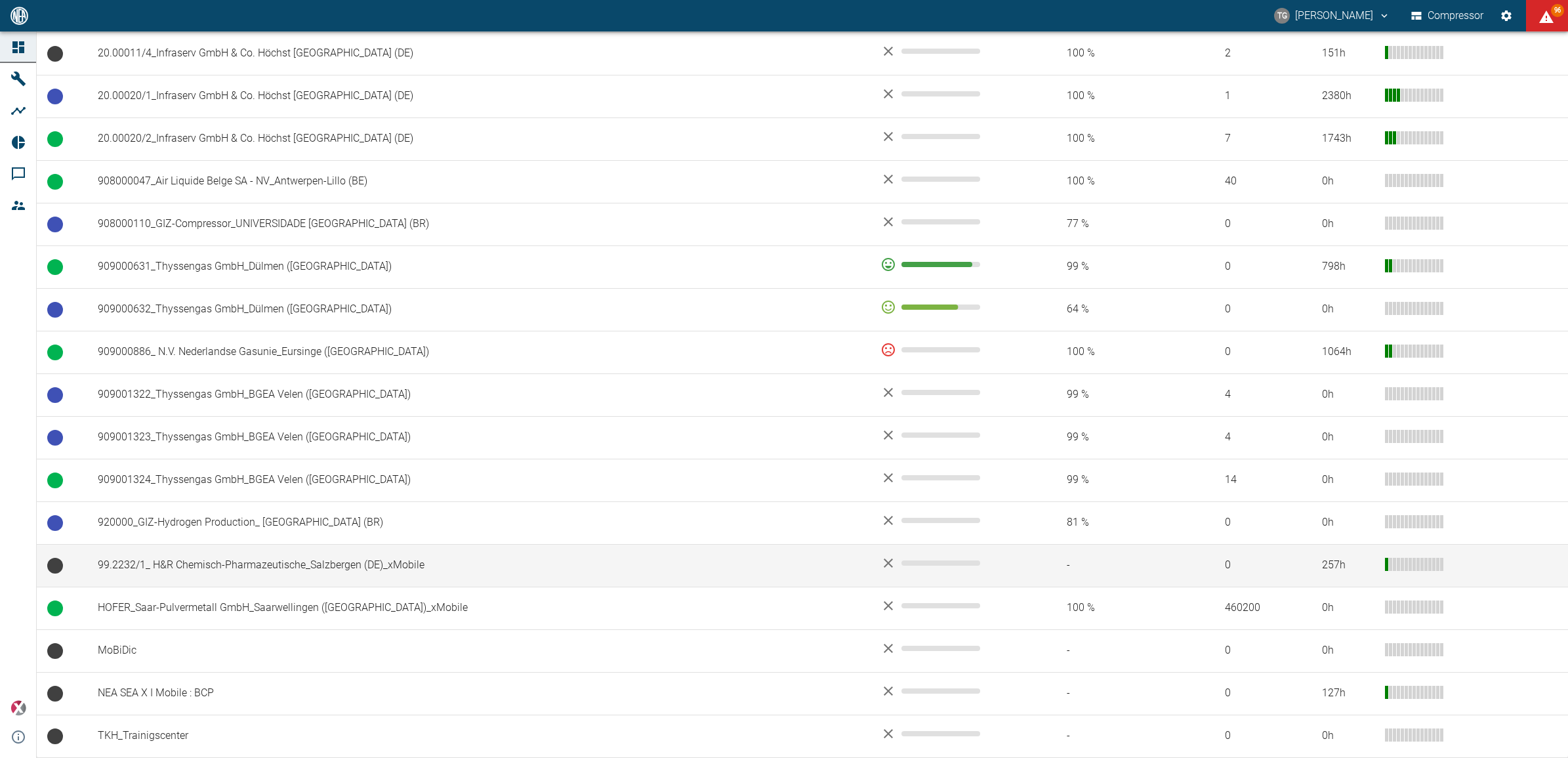
click at [216, 565] on td "99.2232/1_ H&R Chemisch-Pharmazeutische_Salzbergen (DE)_xMobile" at bounding box center [478, 565] width 783 height 43
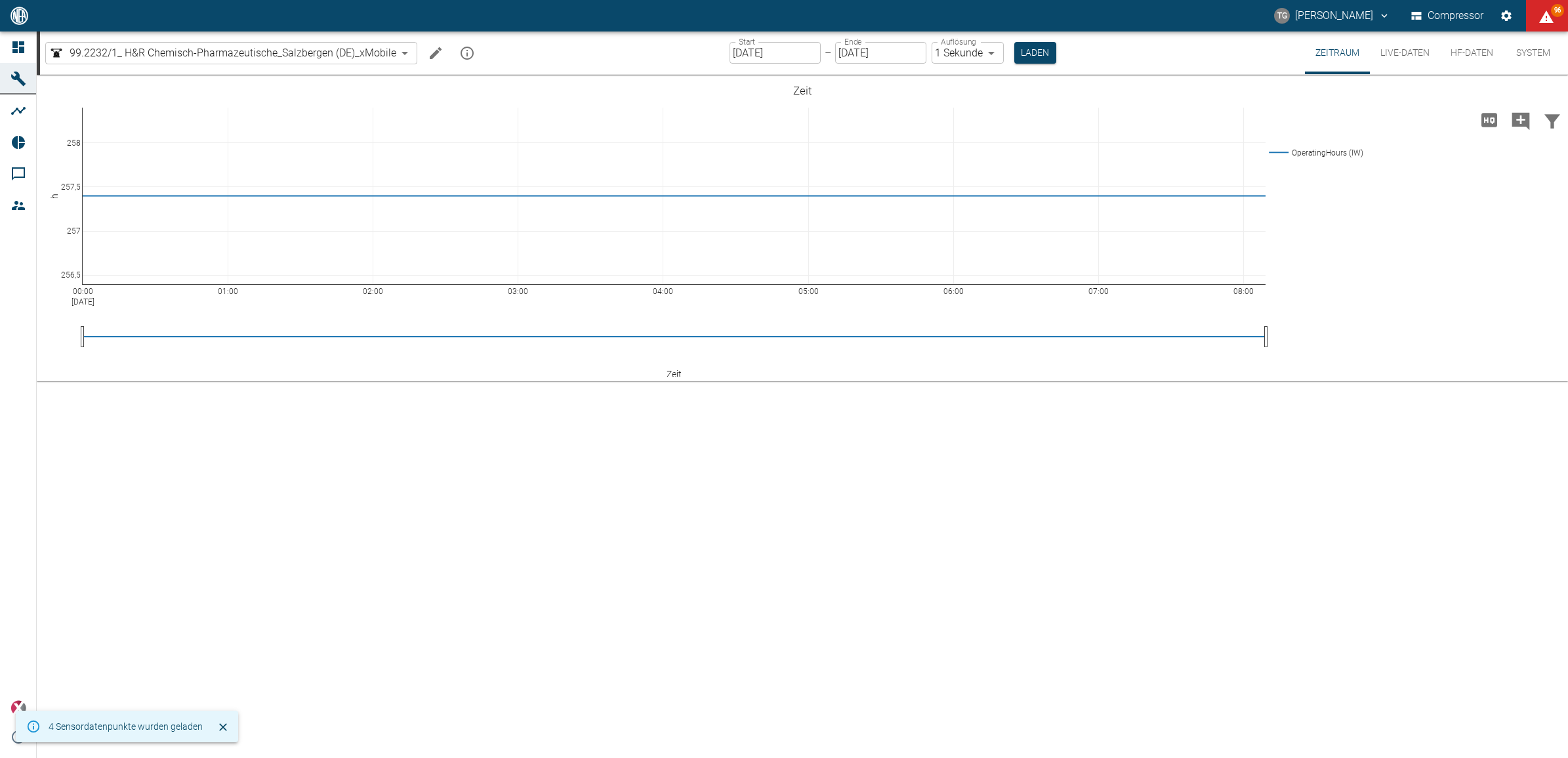
click at [1419, 51] on button "Live-Daten" at bounding box center [1404, 53] width 70 height 43
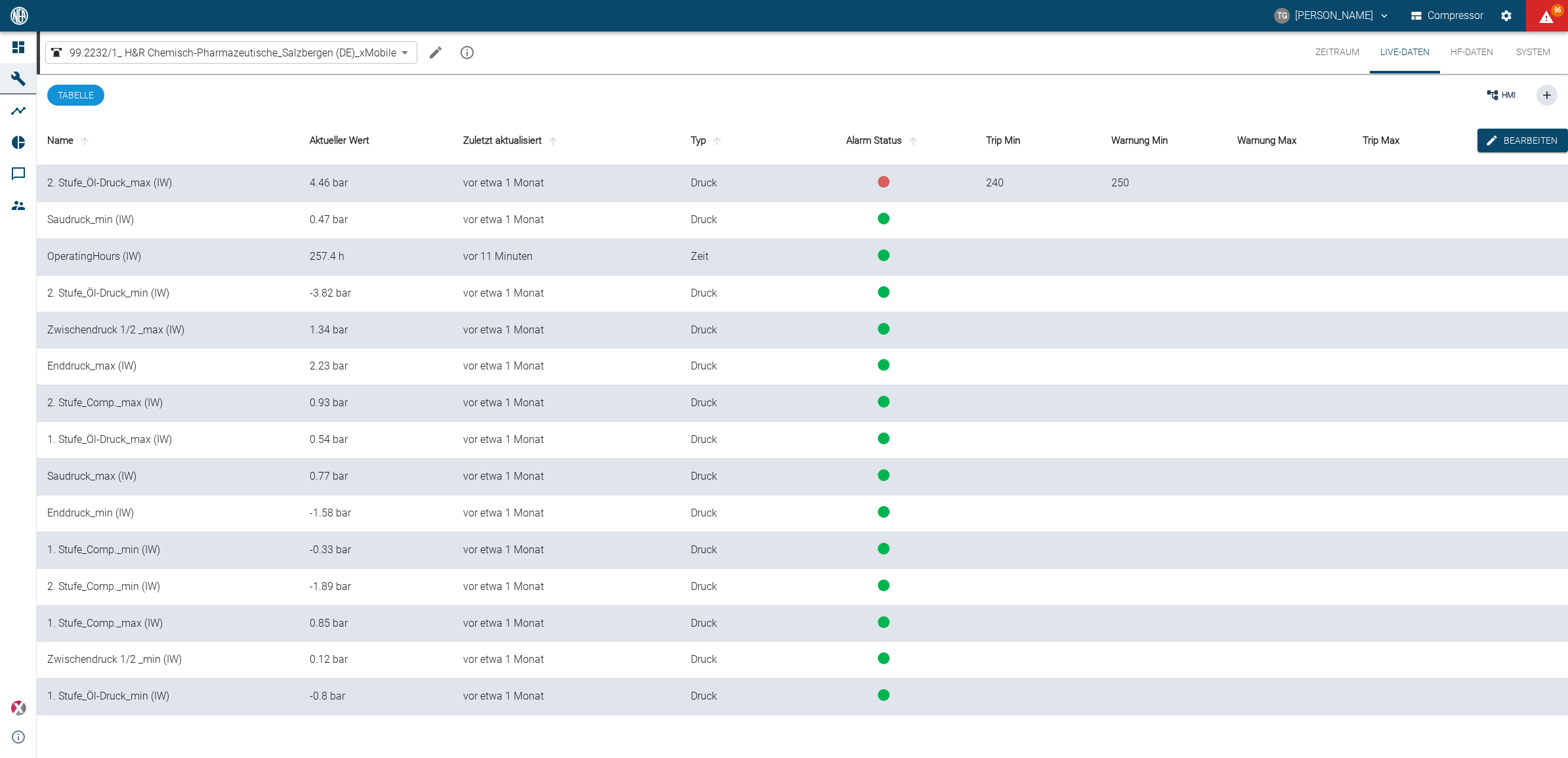
click at [1331, 53] on button "Zeitraum" at bounding box center [1337, 53] width 65 height 42
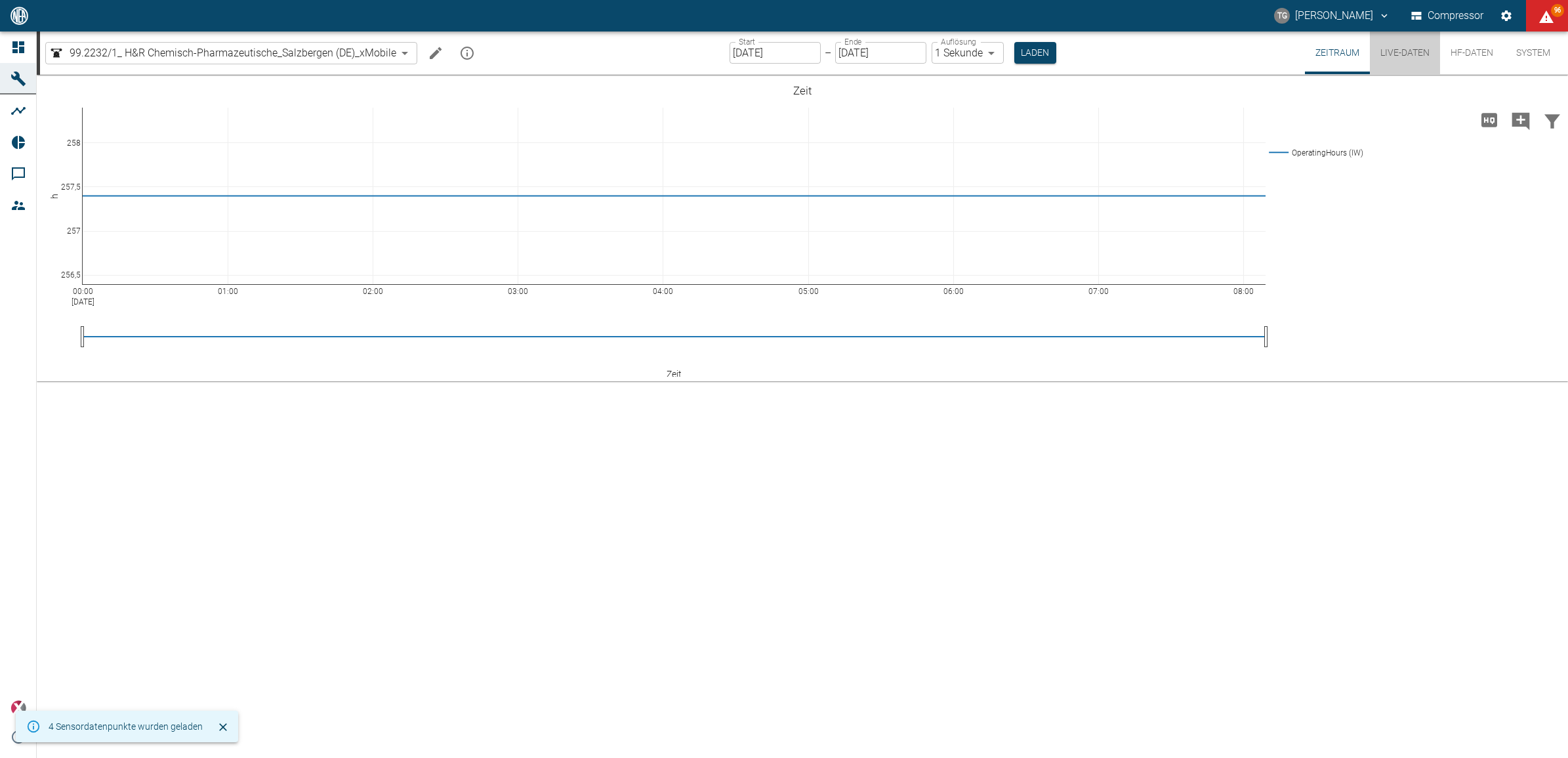
click at [1411, 56] on button "Live-Daten" at bounding box center [1404, 53] width 70 height 43
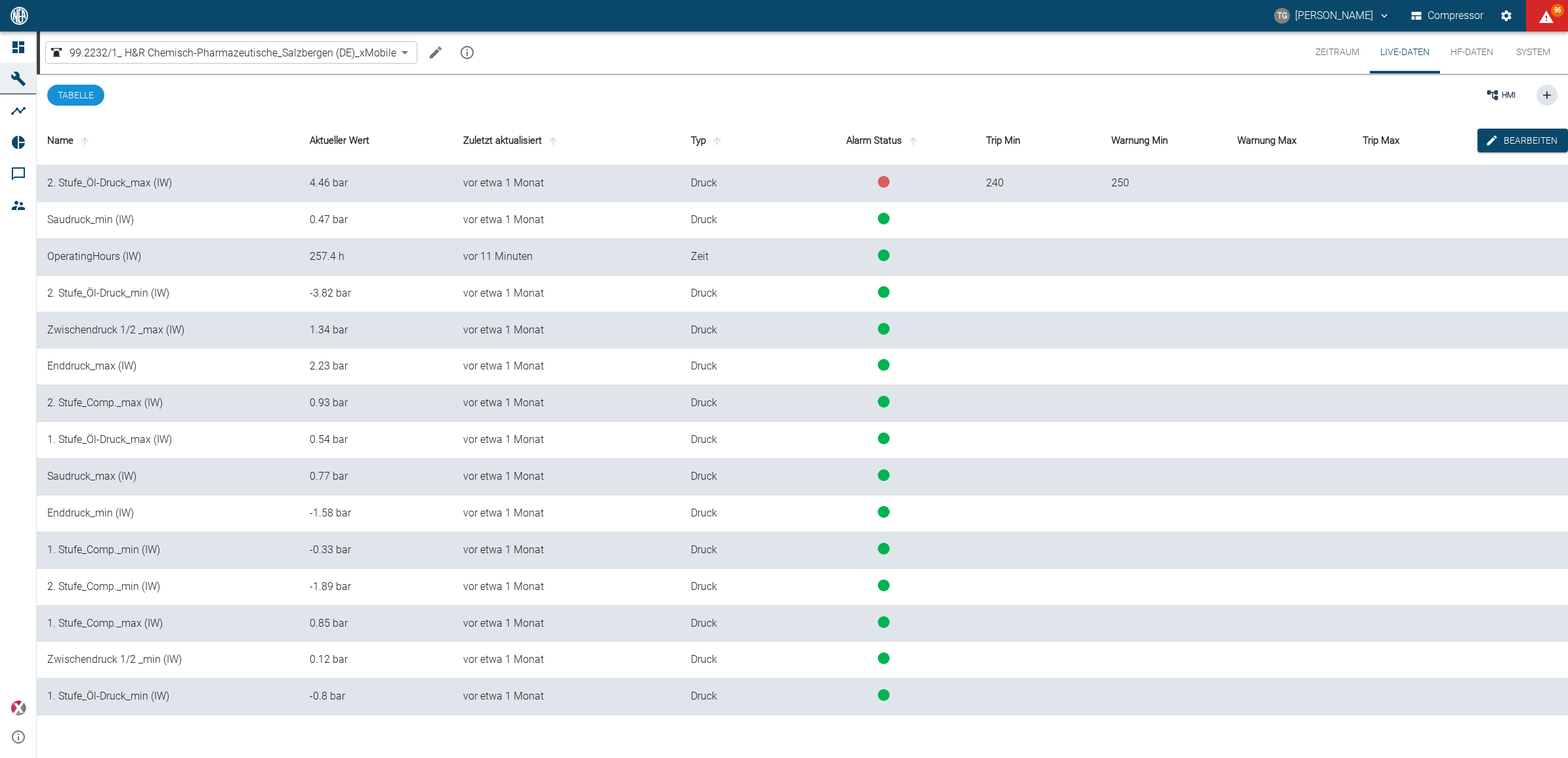
click at [1324, 51] on button "Zeitraum" at bounding box center [1337, 53] width 65 height 42
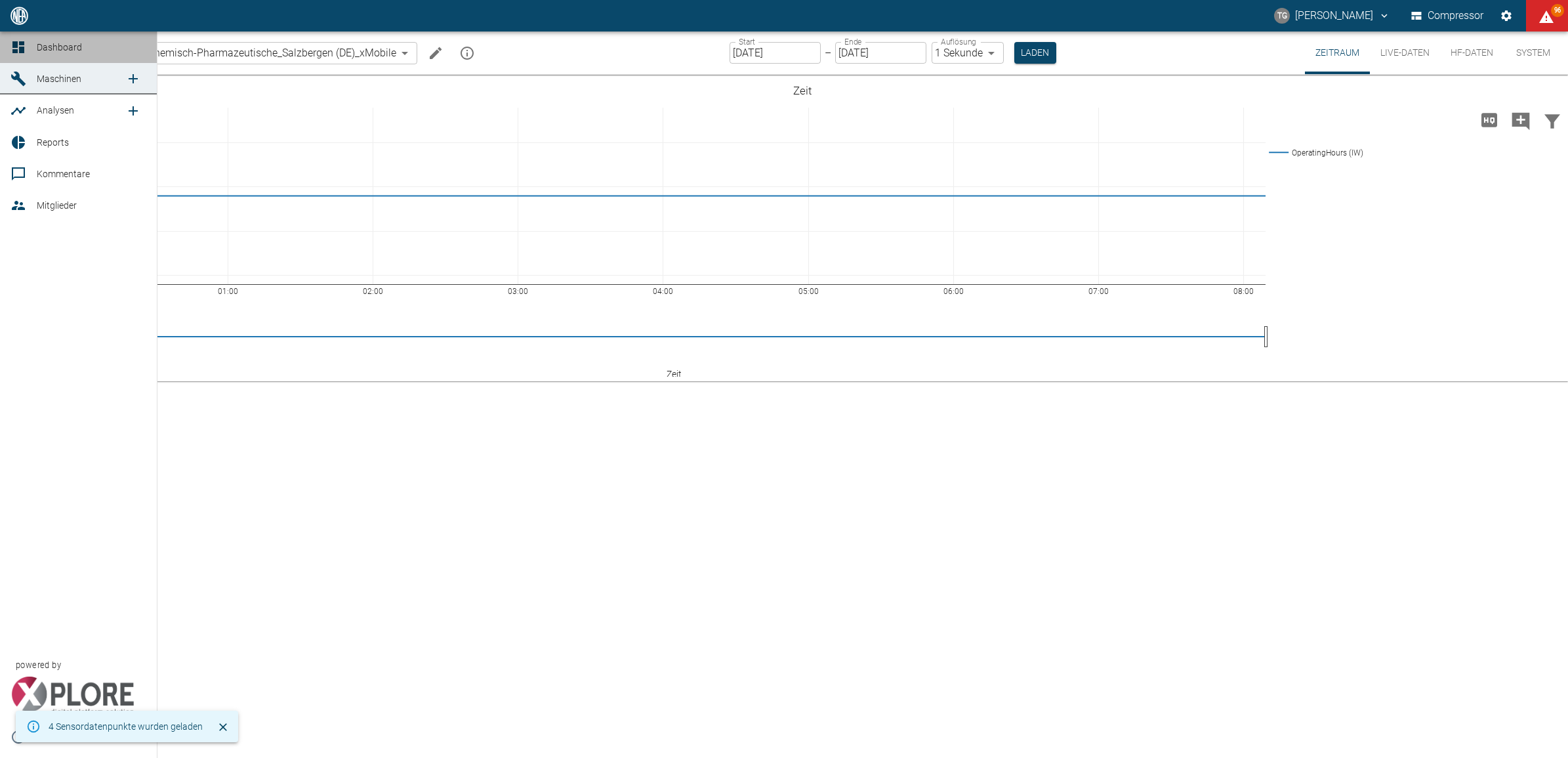
click at [18, 44] on icon at bounding box center [18, 47] width 16 height 16
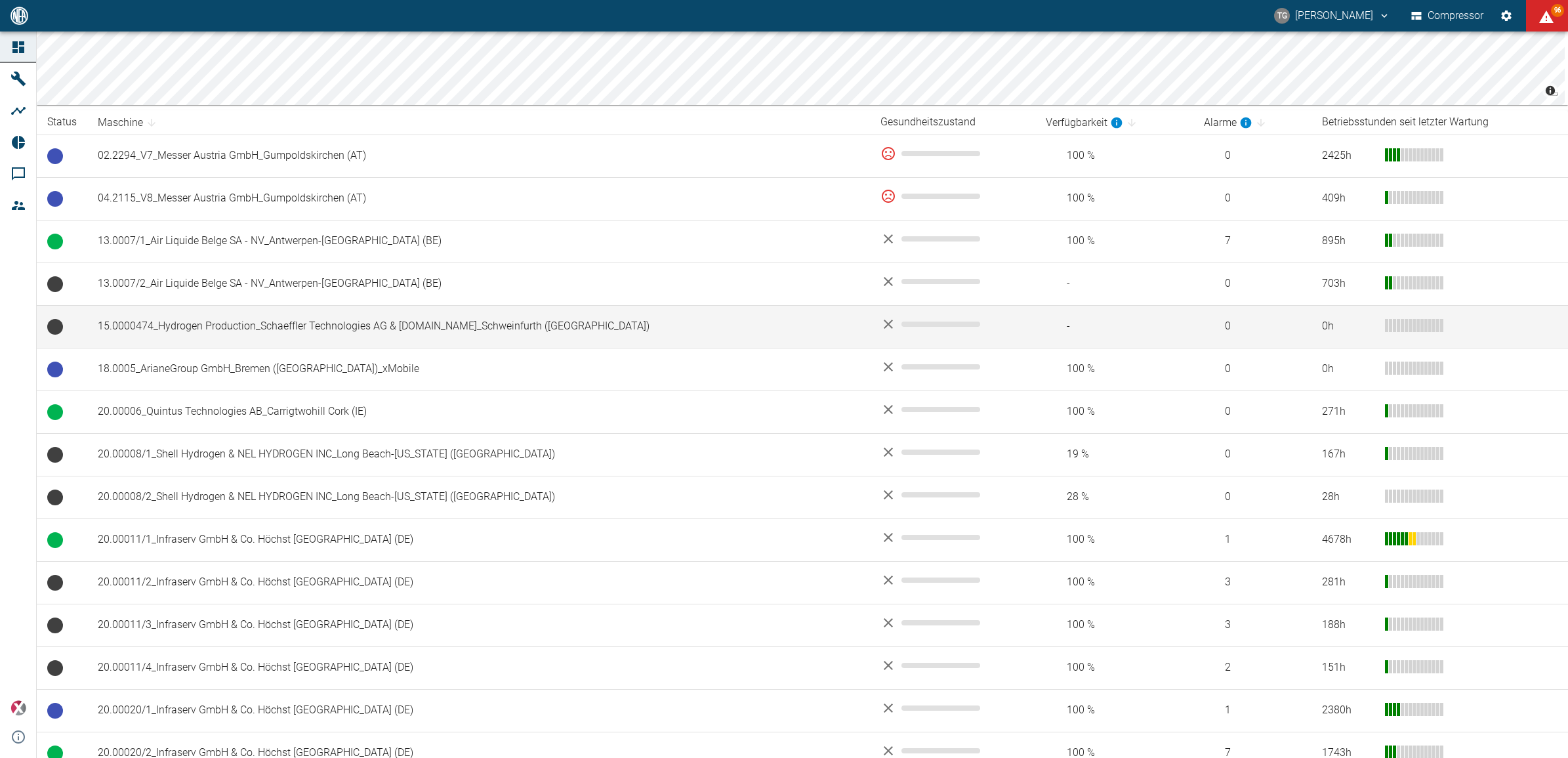
scroll to position [164, 0]
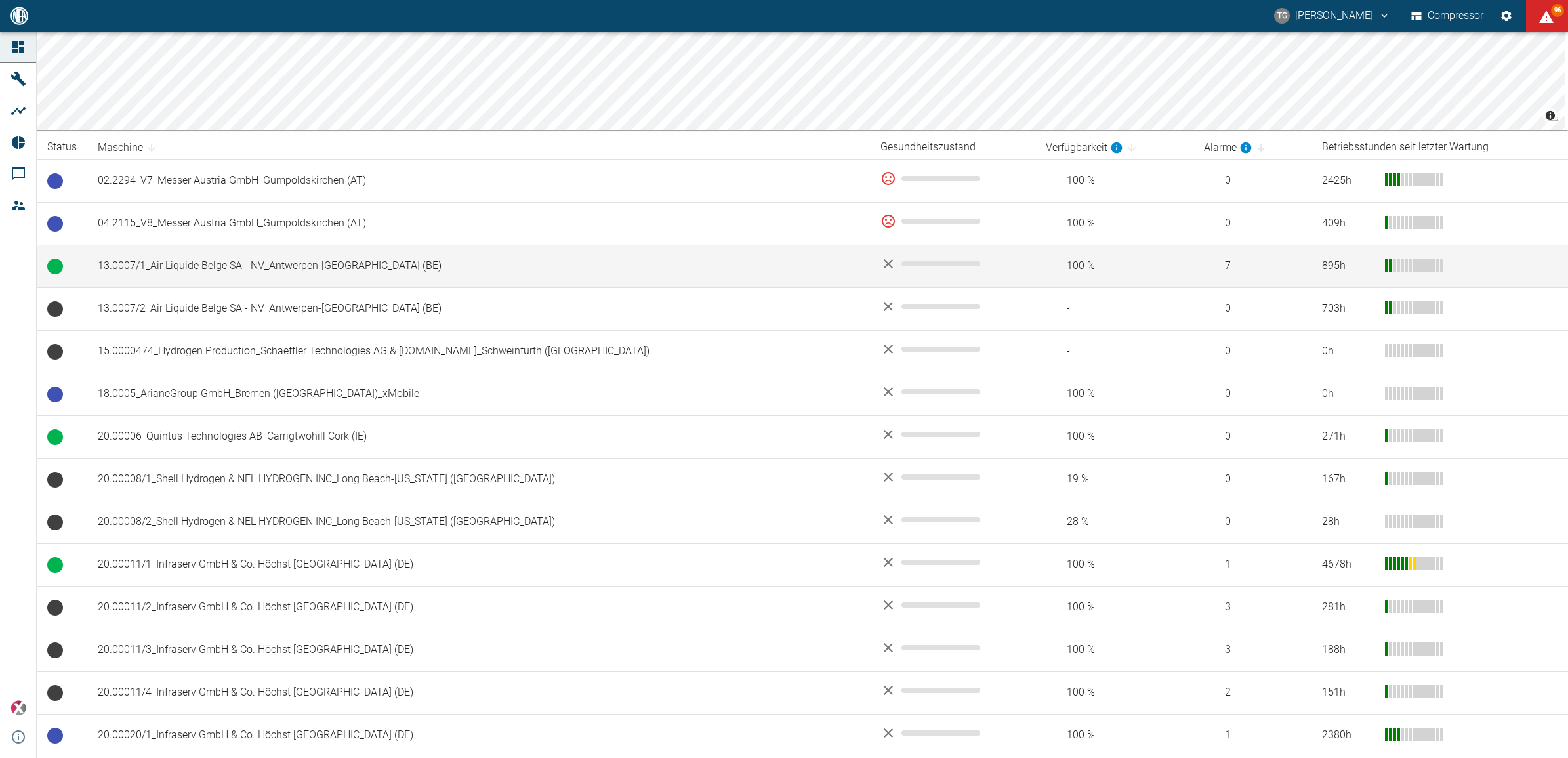
click at [203, 266] on td "13.0007/1_Air Liquide Belge SA - NV_Antwerpen-[GEOGRAPHIC_DATA] (BE)" at bounding box center [478, 266] width 783 height 43
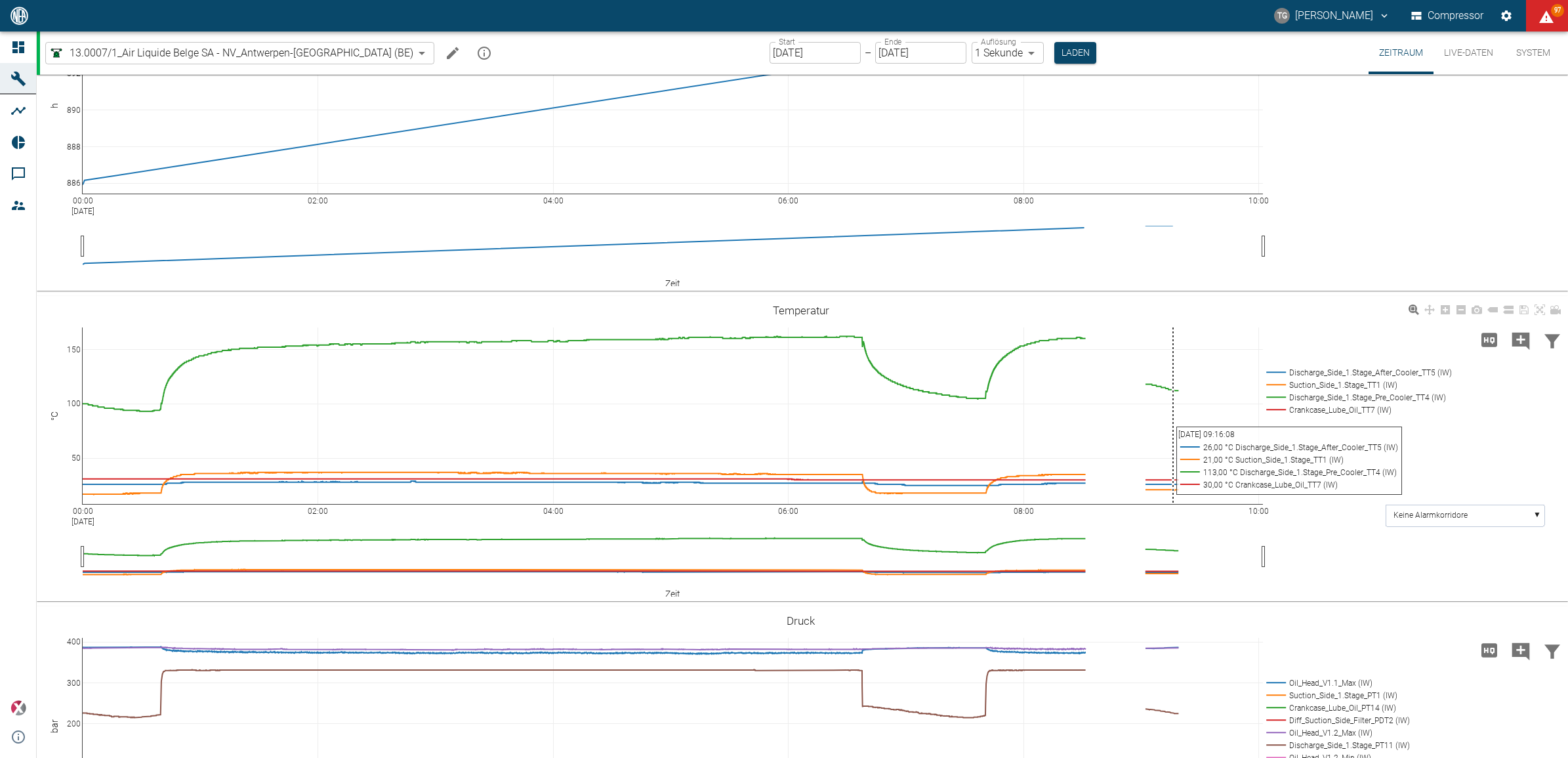
scroll to position [246, 0]
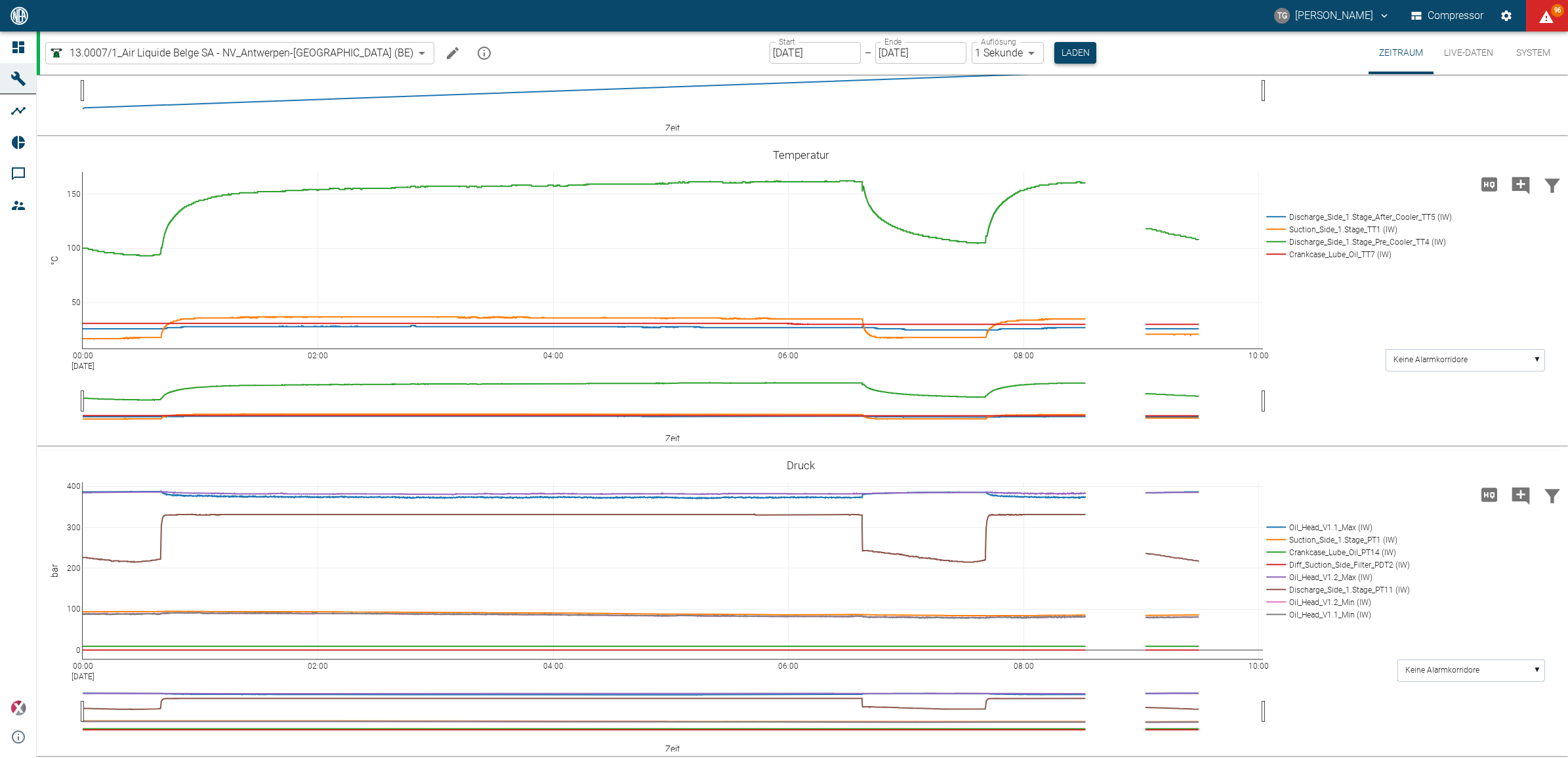
click at [1054, 54] on button "Laden" at bounding box center [1075, 53] width 42 height 22
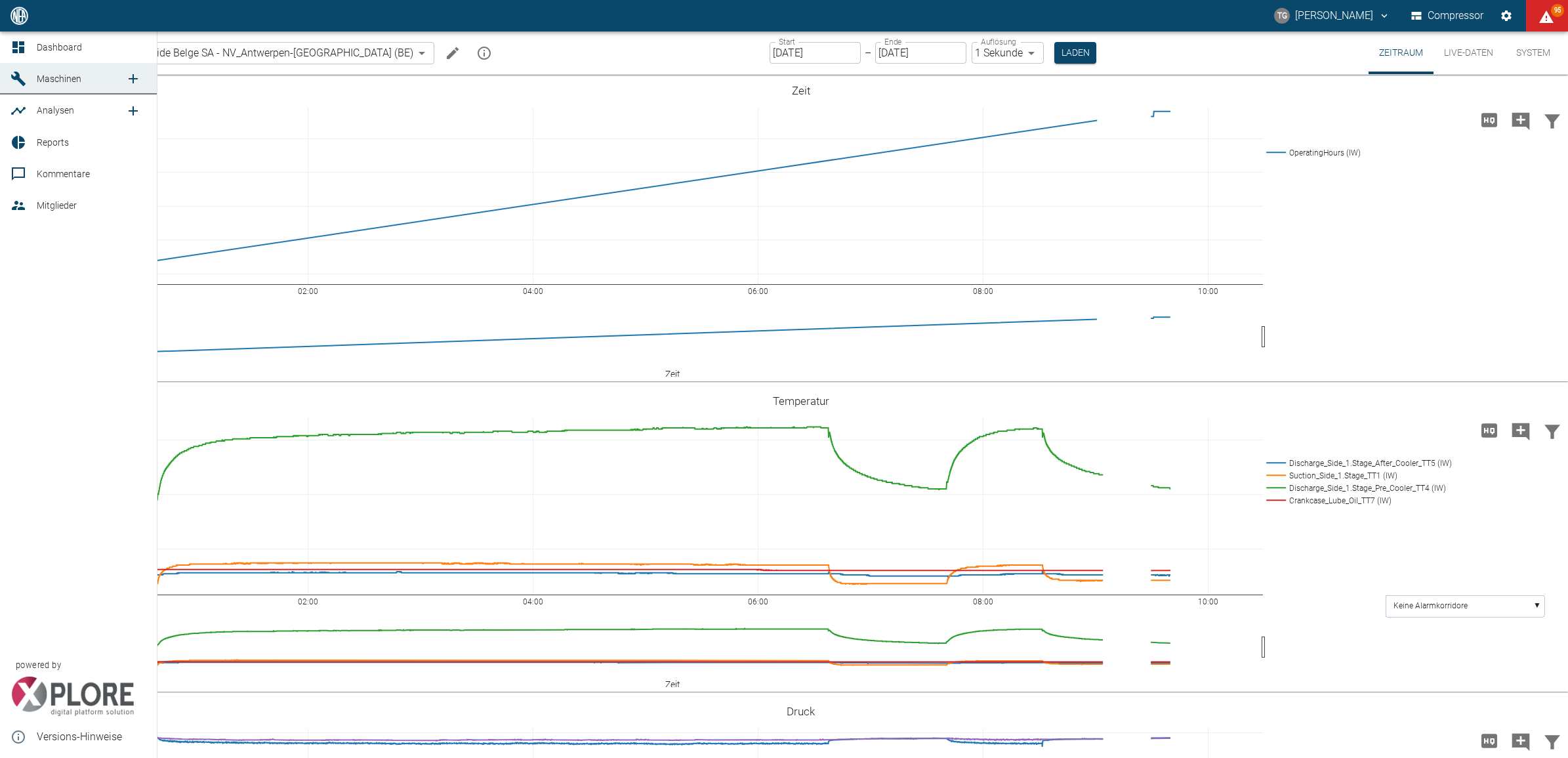
click at [28, 43] on div at bounding box center [20, 47] width 20 height 16
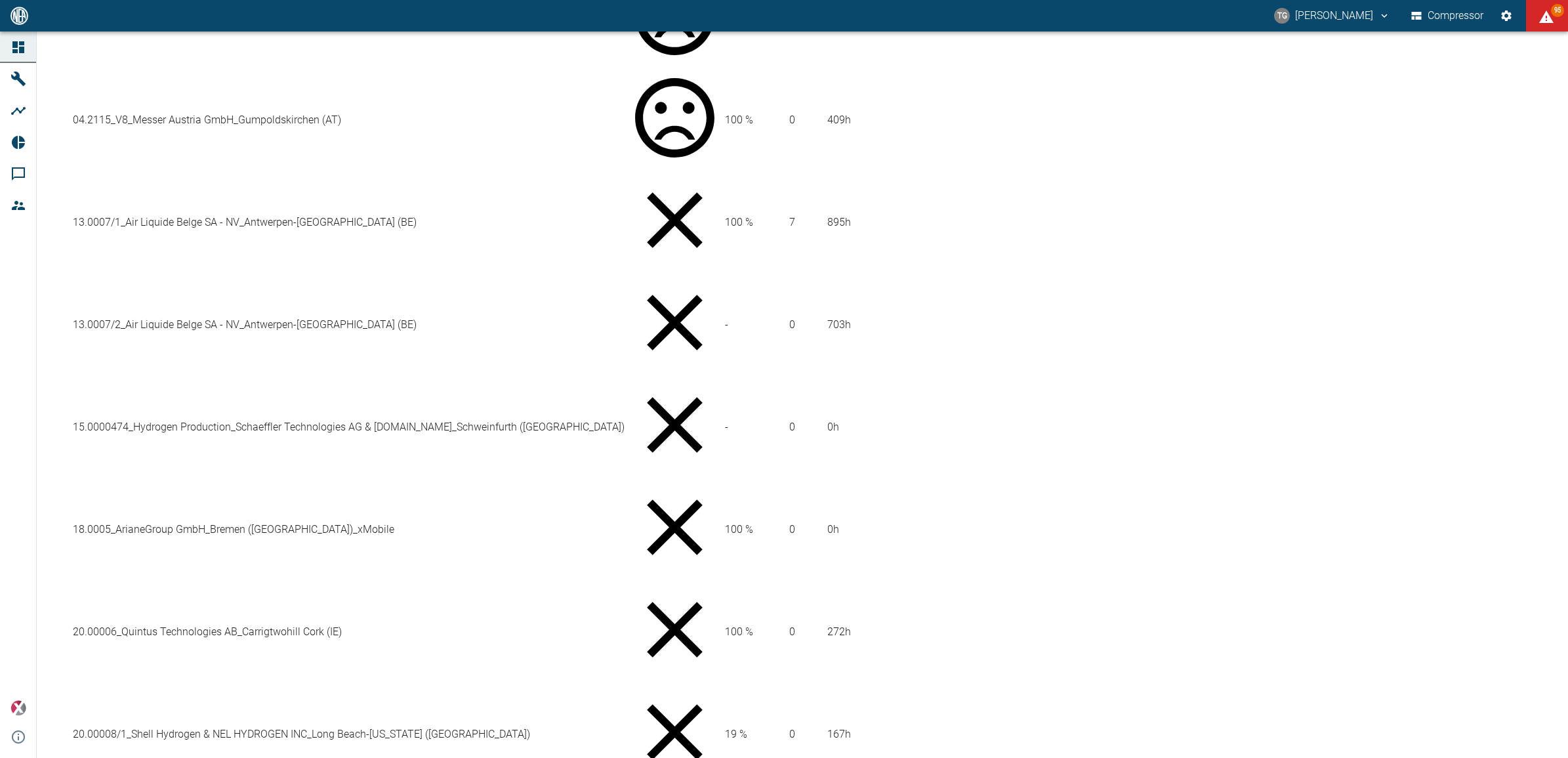
scroll to position [807, 0]
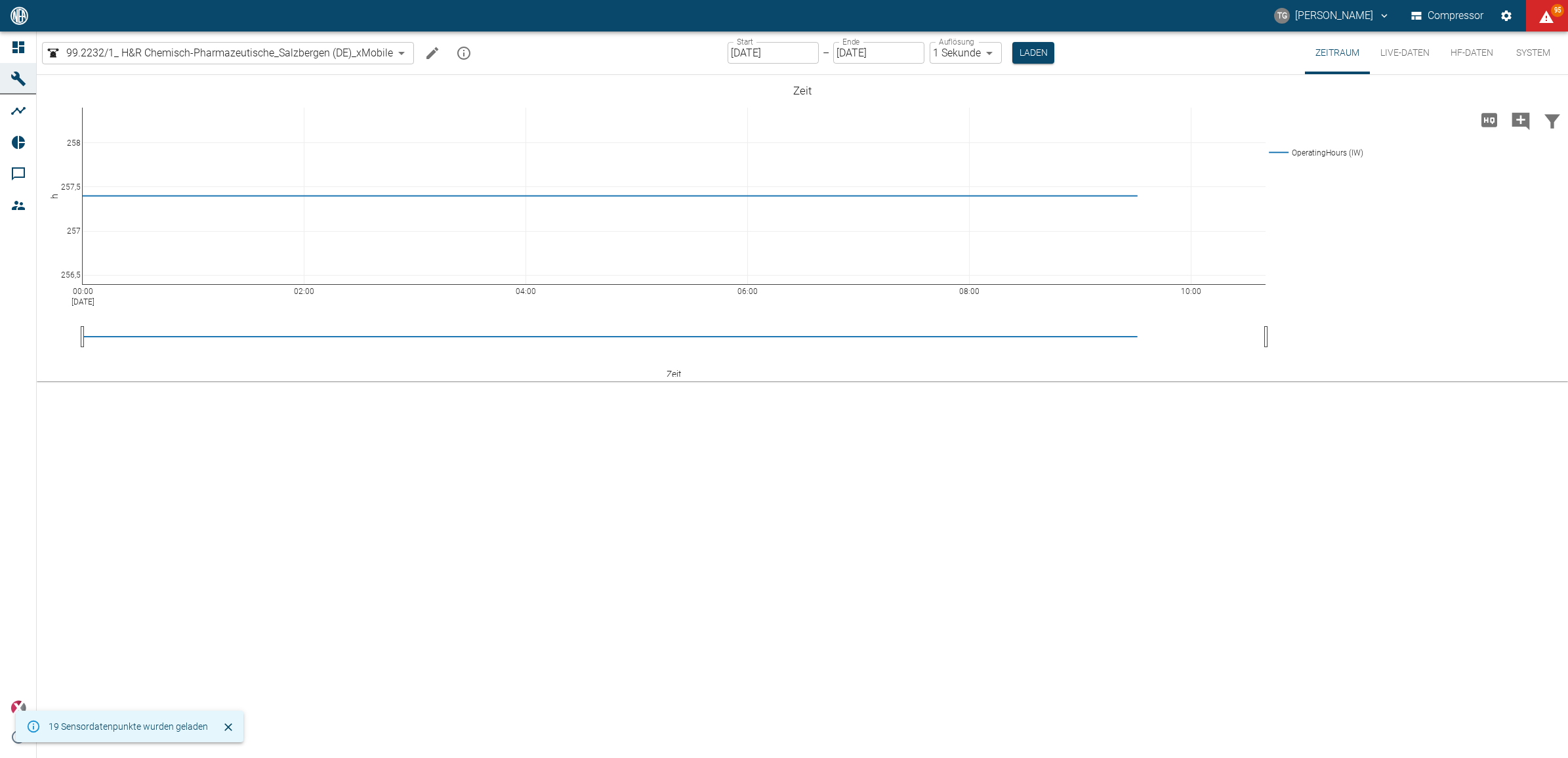
click at [1402, 53] on button "Live-Daten" at bounding box center [1404, 53] width 70 height 43
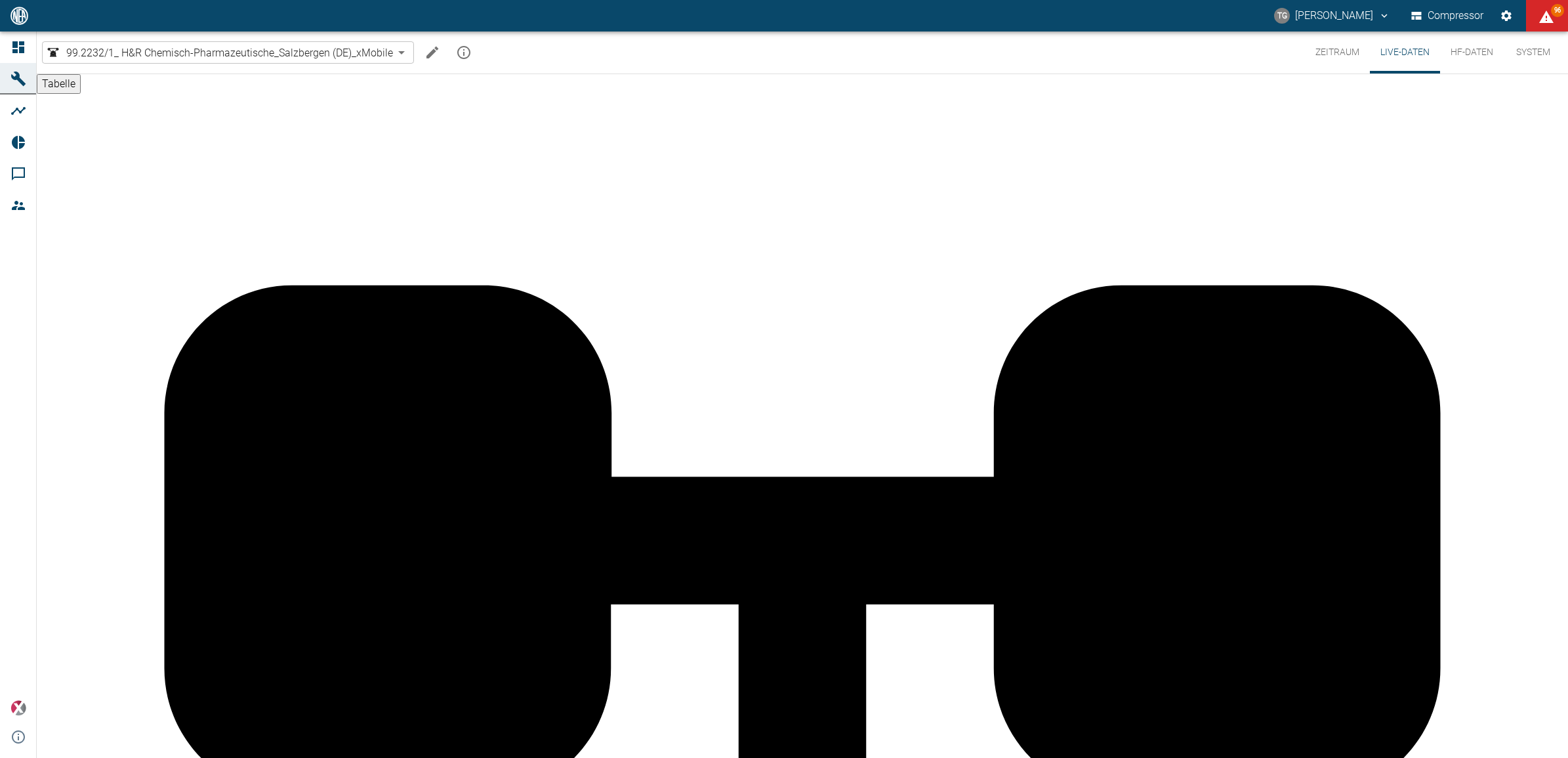
click at [1338, 57] on button "Zeitraum" at bounding box center [1337, 53] width 65 height 42
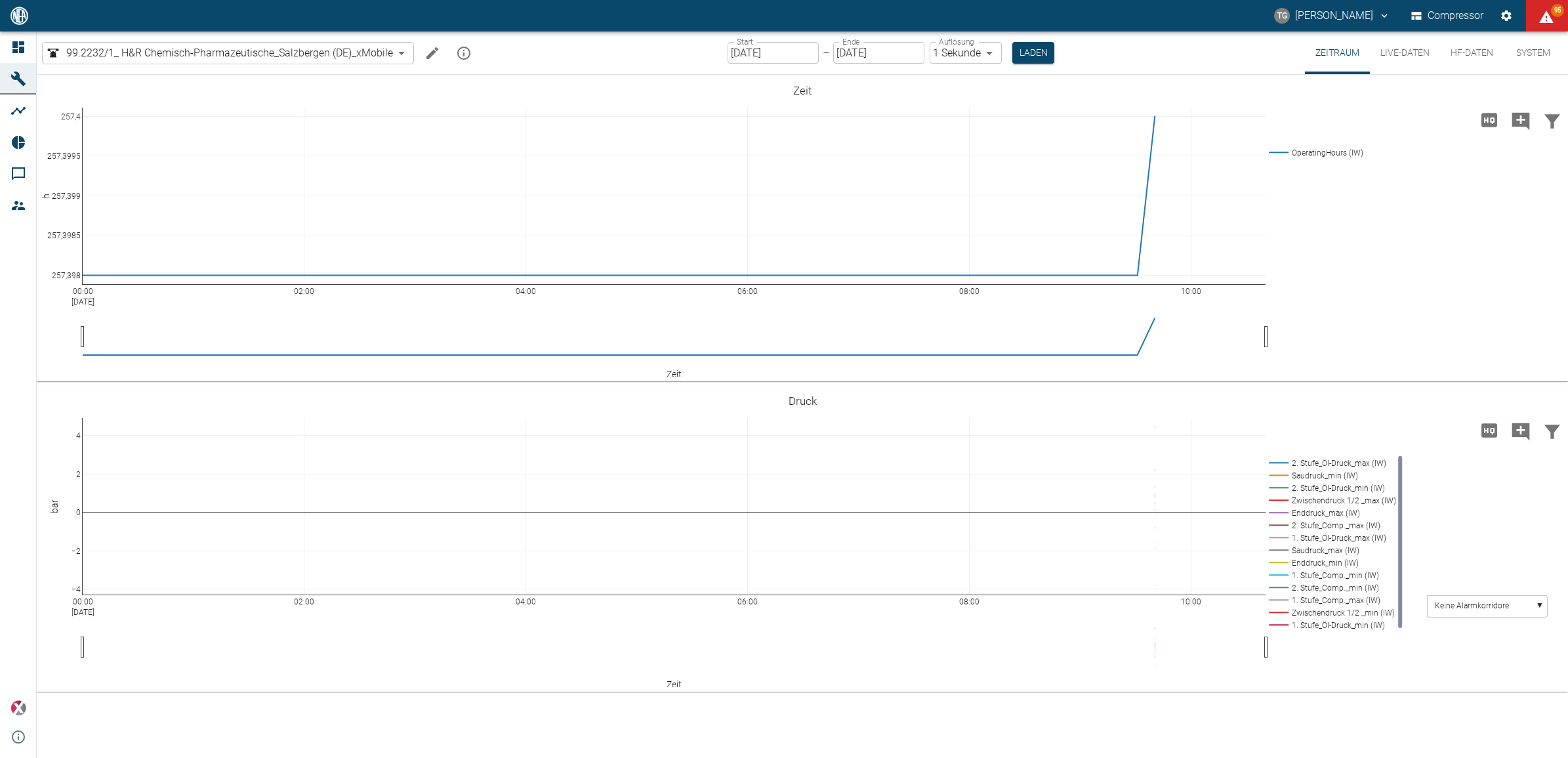
click at [1406, 57] on button "Live-Daten" at bounding box center [1404, 53] width 70 height 43
